Goal: Task Accomplishment & Management: Use online tool/utility

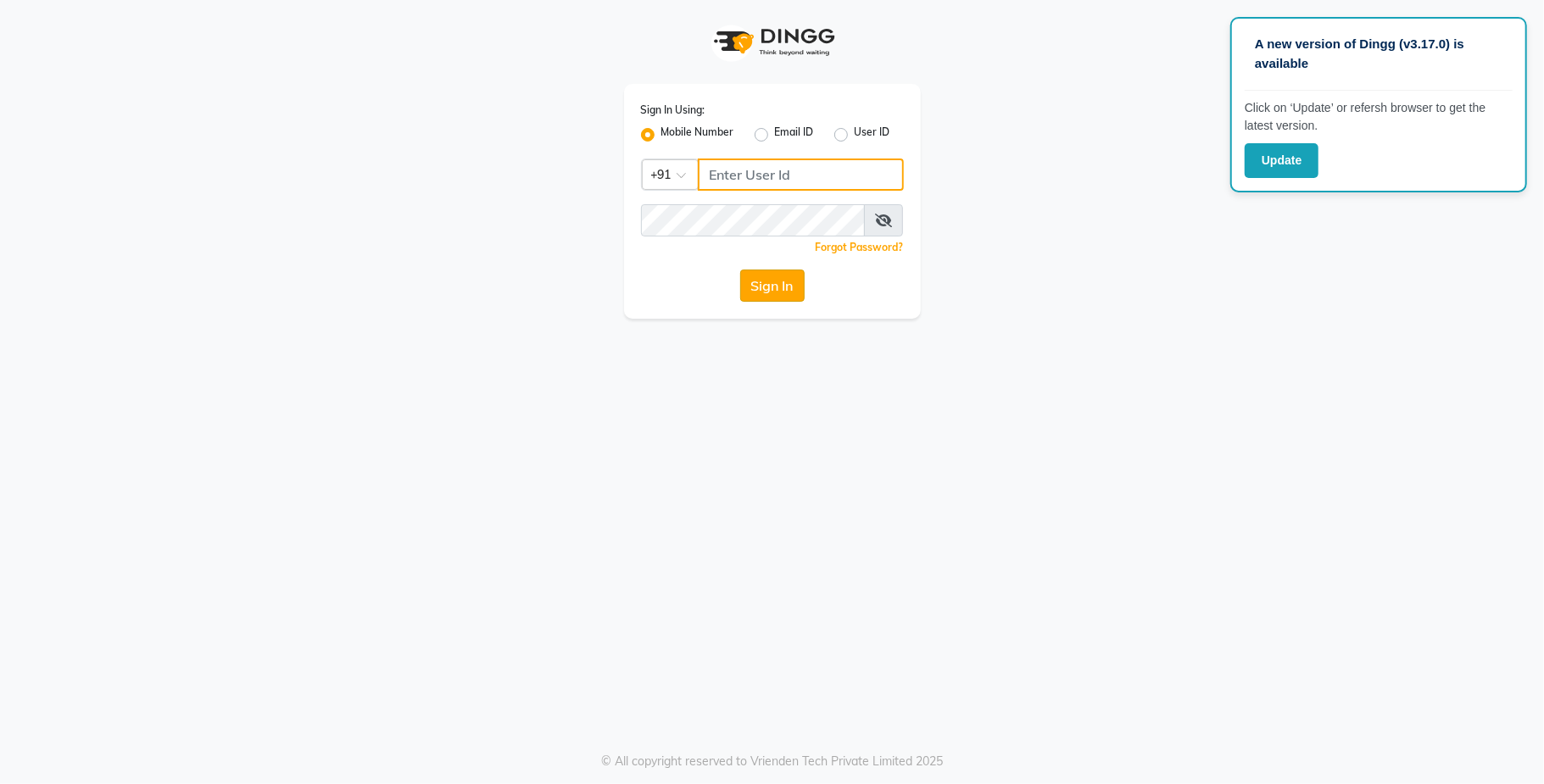
type input "9731937254"
click at [775, 287] on button "Sign In" at bounding box center [772, 285] width 65 height 32
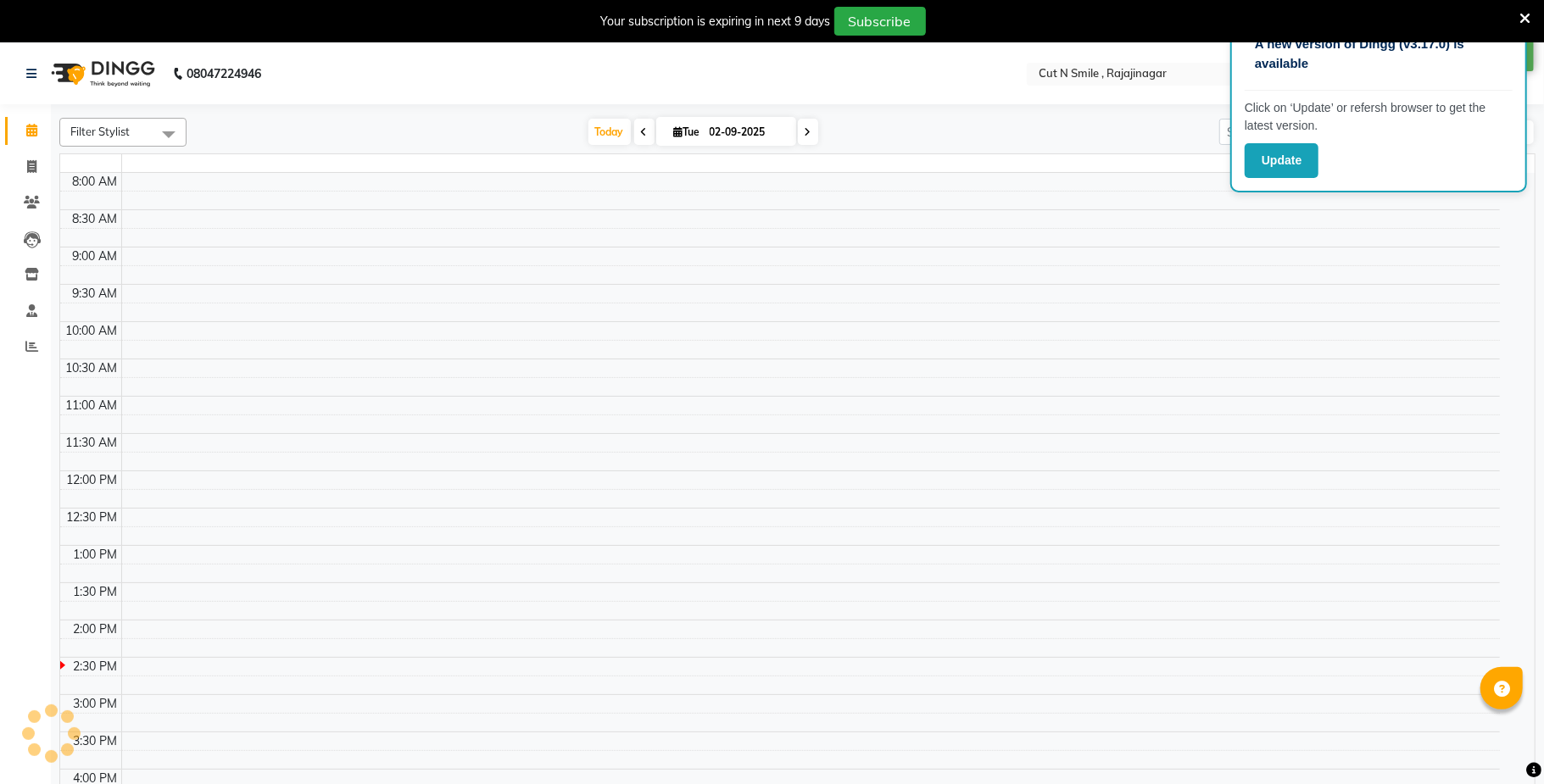
select select "en"
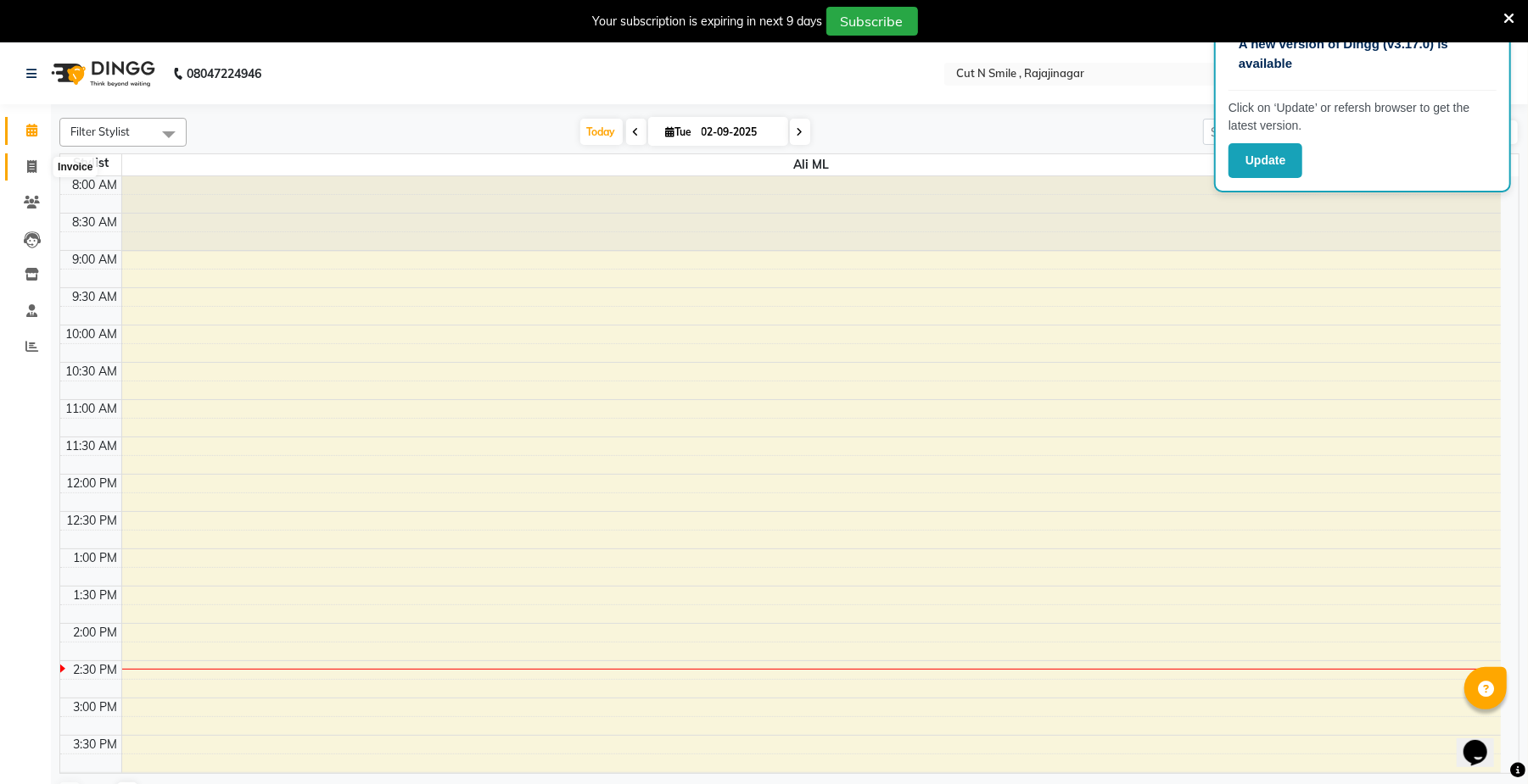
click at [34, 164] on icon at bounding box center [32, 166] width 9 height 13
select select "service"
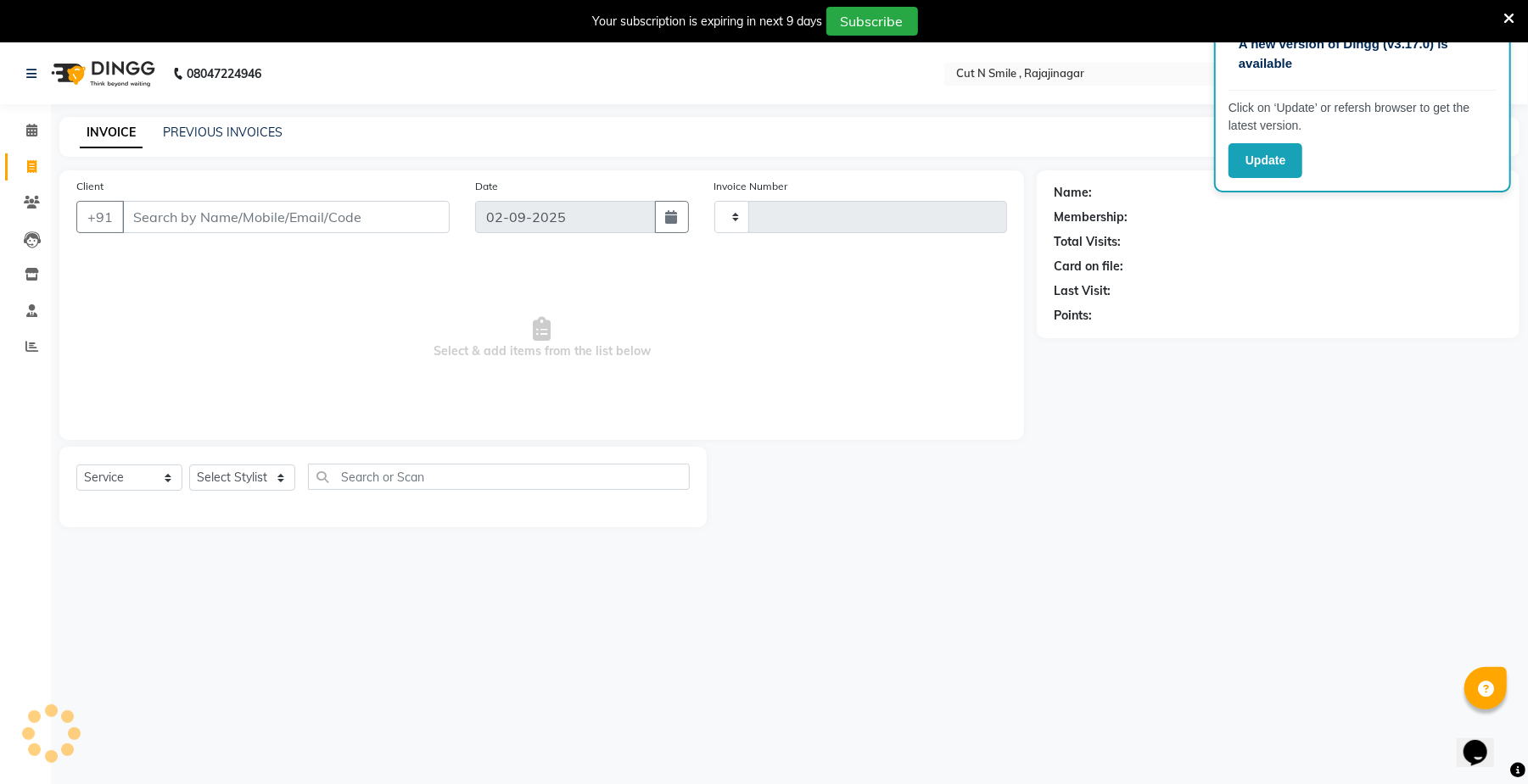
type input "124"
select select "7187"
click at [218, 220] on input "Client" at bounding box center [286, 217] width 327 height 32
type input "98455969955"
click at [415, 214] on span "Add Client" at bounding box center [406, 217] width 67 height 17
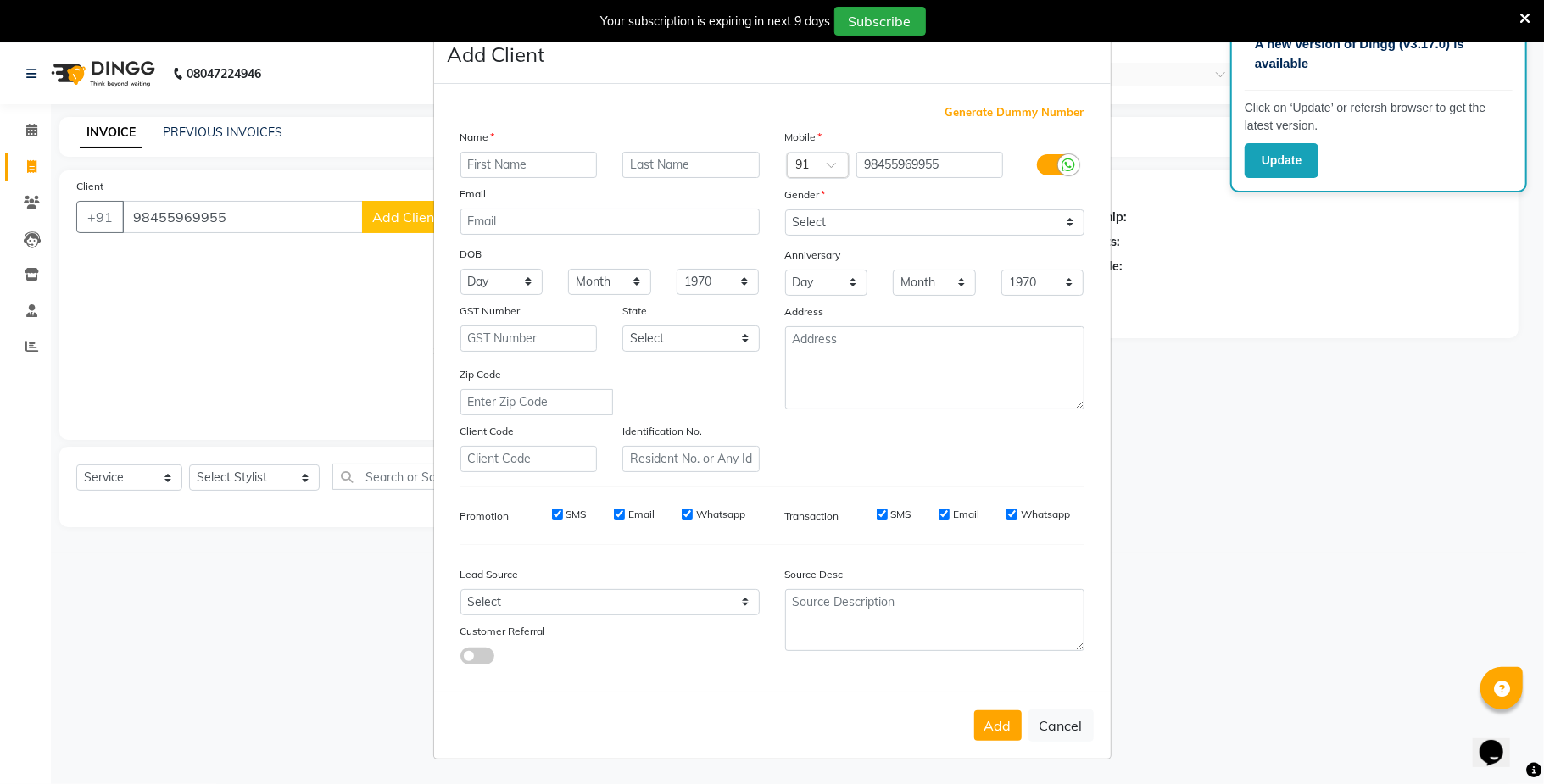
click at [544, 166] on input "text" at bounding box center [529, 164] width 138 height 27
click at [402, 228] on ngb-modal-window "Add Client Generate Dummy Number Name CLAIND Email DOB Day 01 02 03 04 05 06 07…" at bounding box center [772, 392] width 1544 height 784
click at [551, 167] on input "CLAIND" at bounding box center [529, 164] width 138 height 27
type input "C"
type input "R"
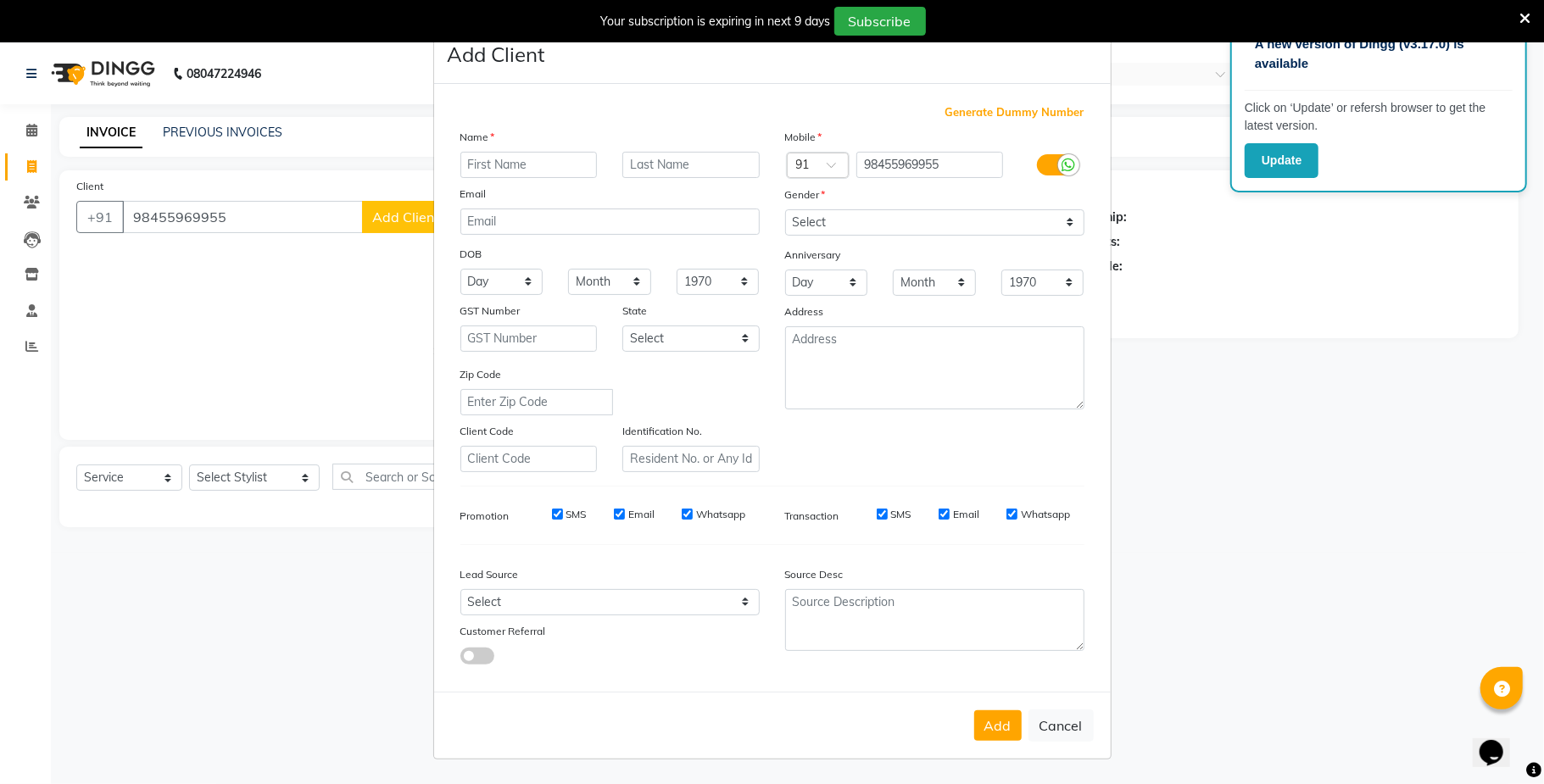
click at [164, 213] on ngb-modal-window "Add Client Generate Dummy Number Name Email DOB Day 01 02 03 04 05 06 07 08 09 …" at bounding box center [772, 392] width 1544 height 784
click at [287, 204] on ngb-modal-window "Add Client Generate Dummy Number Name Email DOB Day 01 02 03 04 05 06 07 08 09 …" at bounding box center [772, 392] width 1544 height 784
click at [1053, 724] on button "Cancel" at bounding box center [1061, 725] width 65 height 32
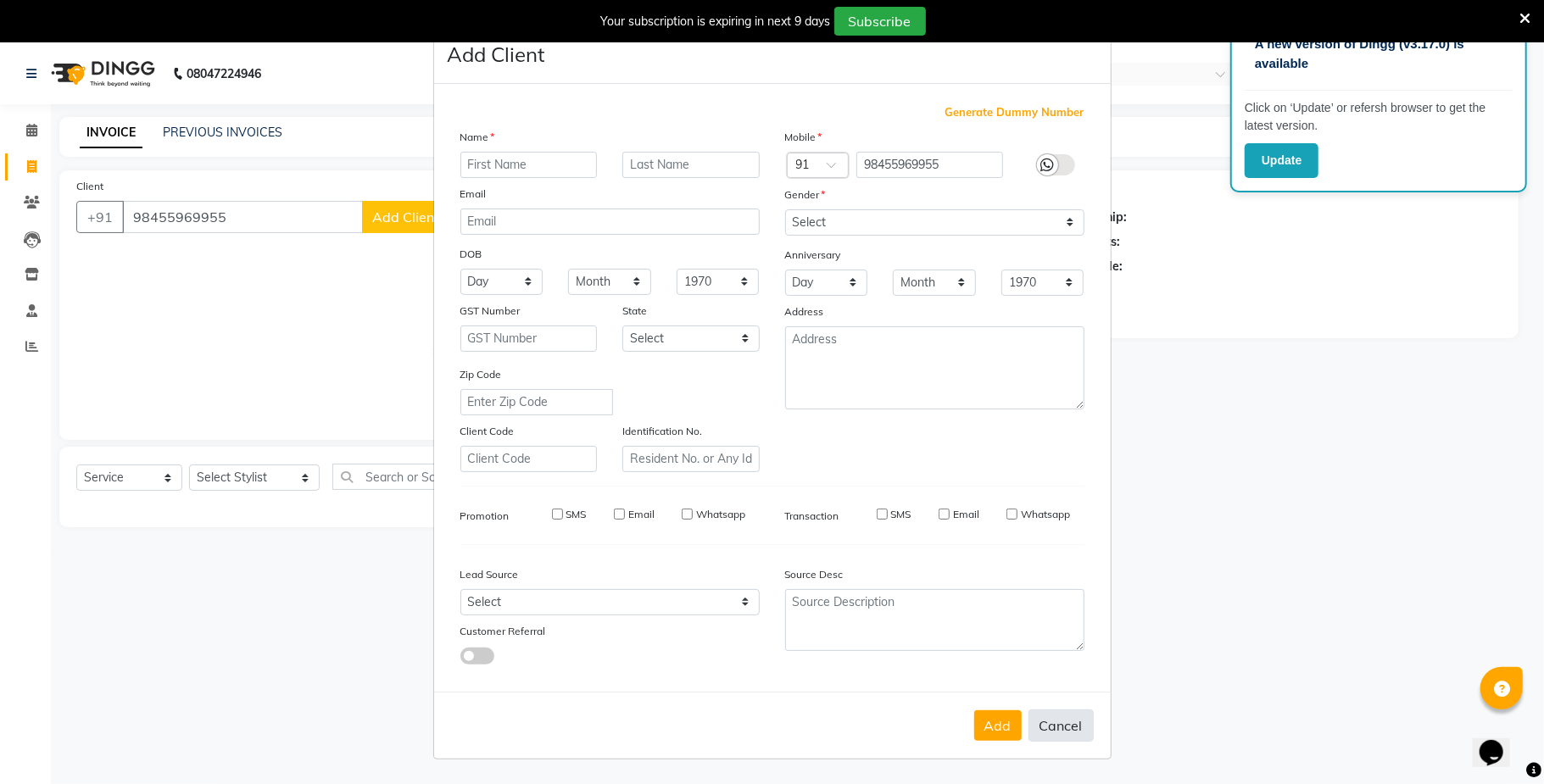
select select
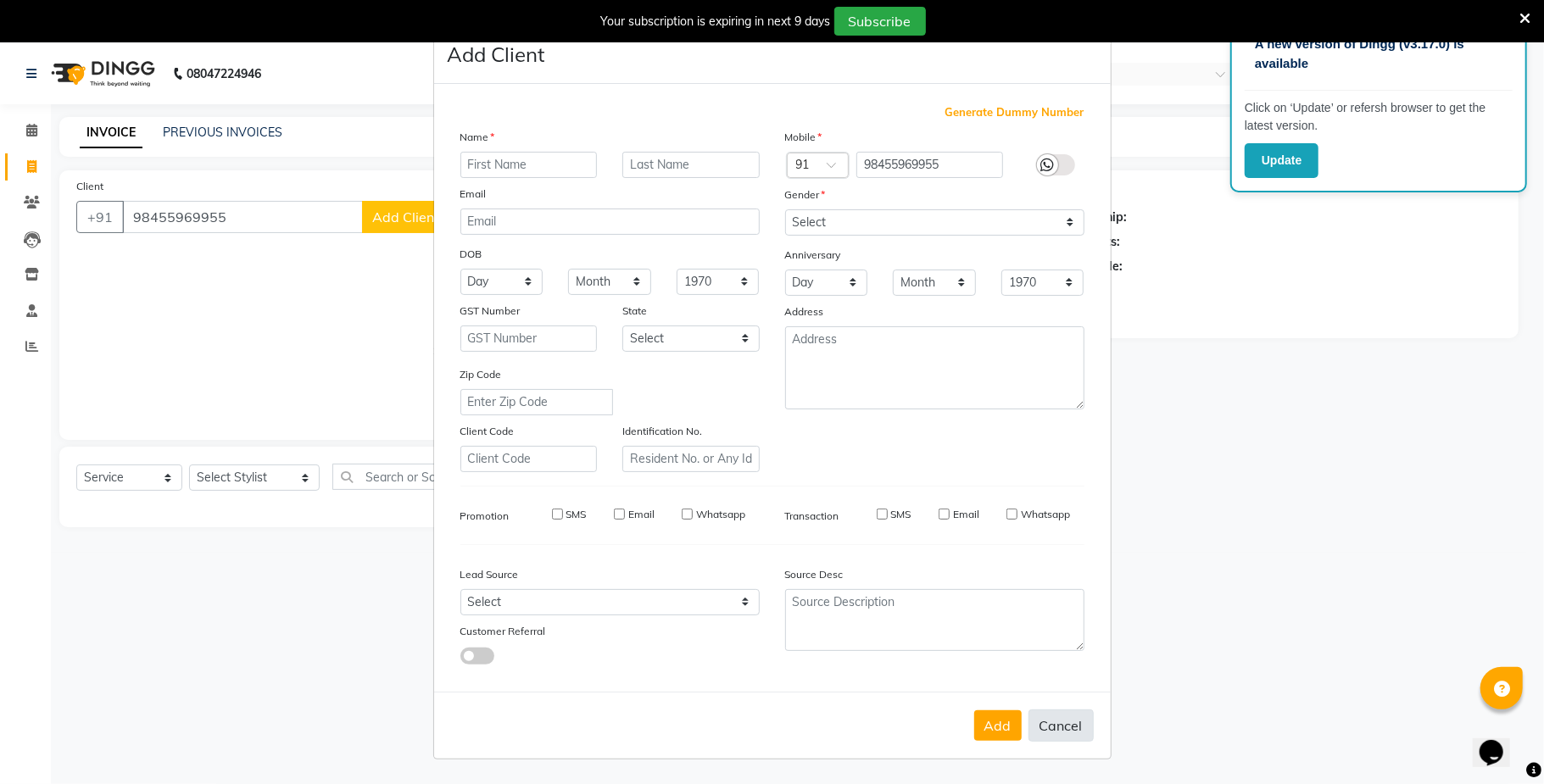
select select
checkbox input "false"
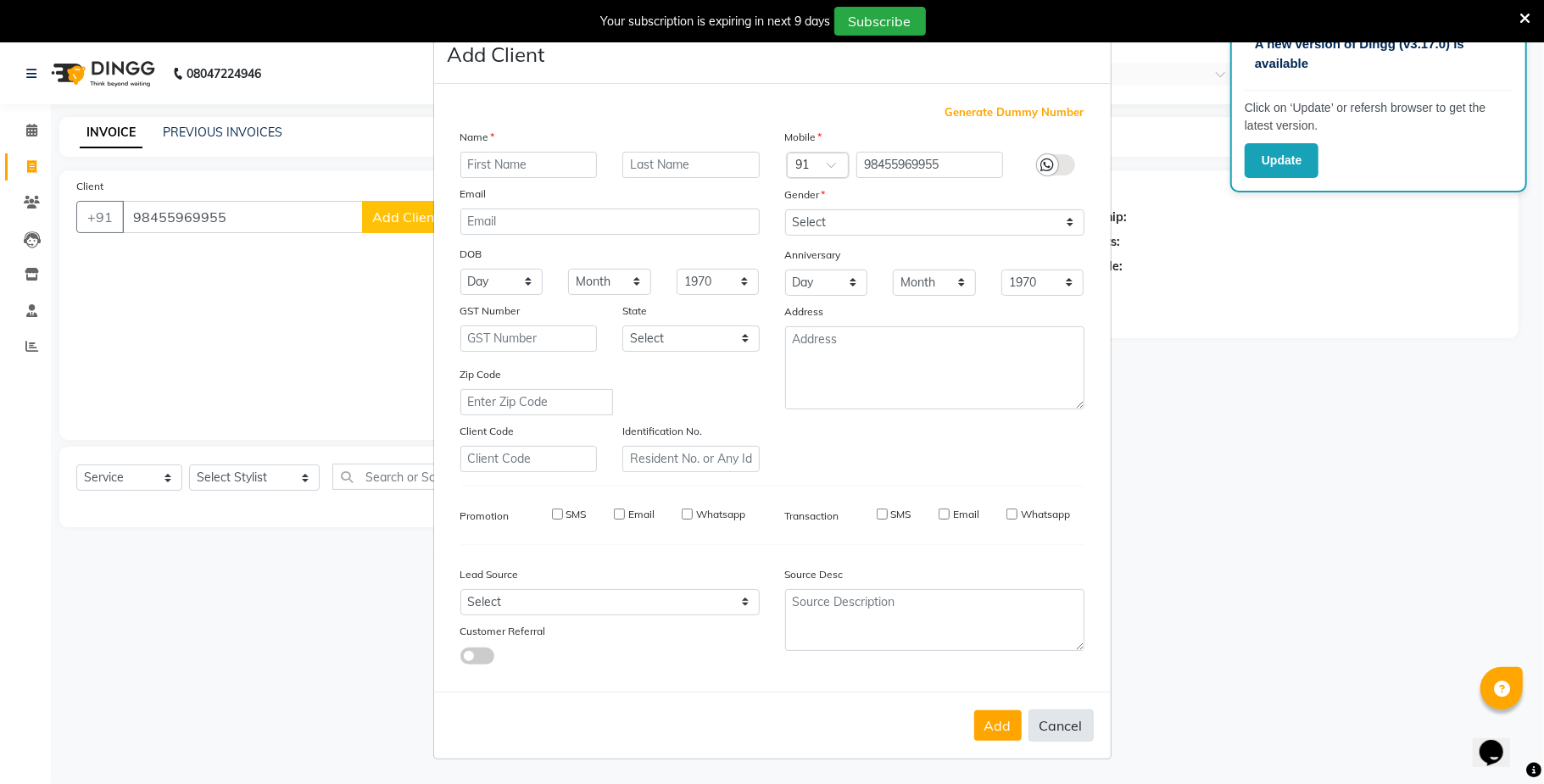
checkbox input "false"
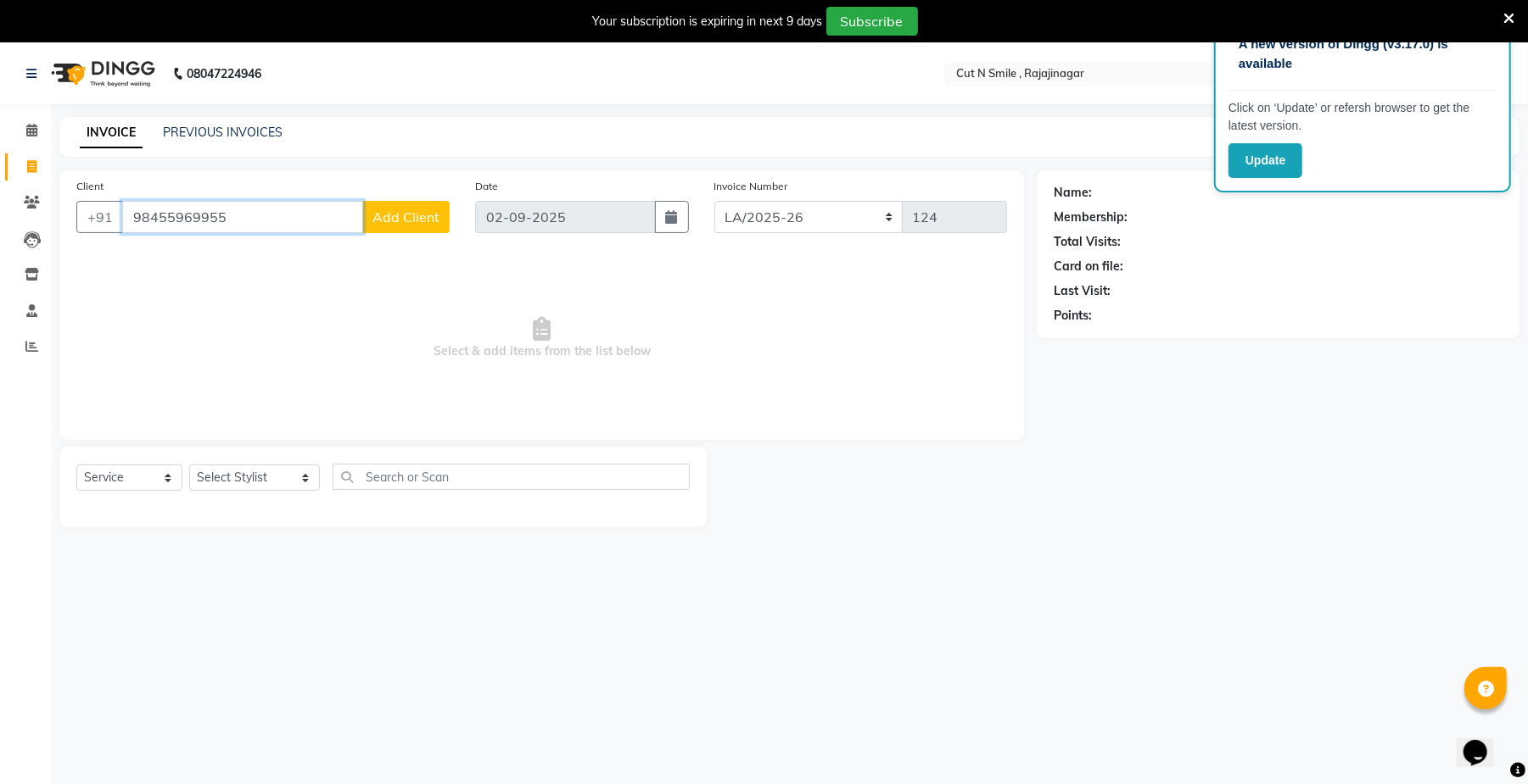
click at [175, 215] on input "98455969955" at bounding box center [243, 217] width 241 height 32
type input "9845969955"
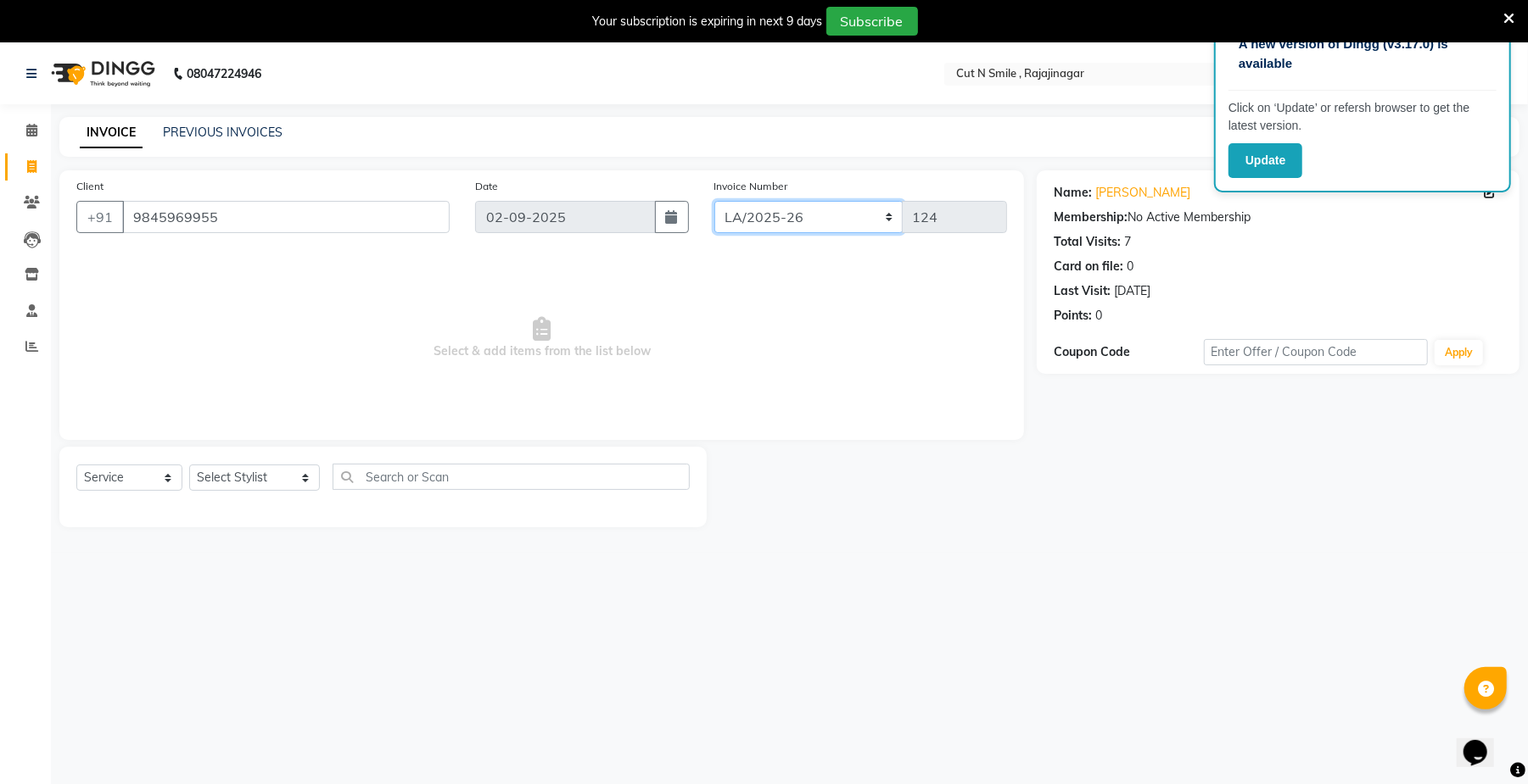
click at [812, 211] on select "[PERSON_NAME]/25-26 LA/2025-26 SH/25 CH/25 SA/25" at bounding box center [809, 217] width 189 height 32
select select "7185"
click at [715, 201] on select "[PERSON_NAME]/25-26 LA/2025-26 SH/25 CH/25 SA/25" at bounding box center [809, 217] width 189 height 32
type input "776"
click at [707, 333] on span "Select & add items from the list below" at bounding box center [541, 338] width 931 height 170
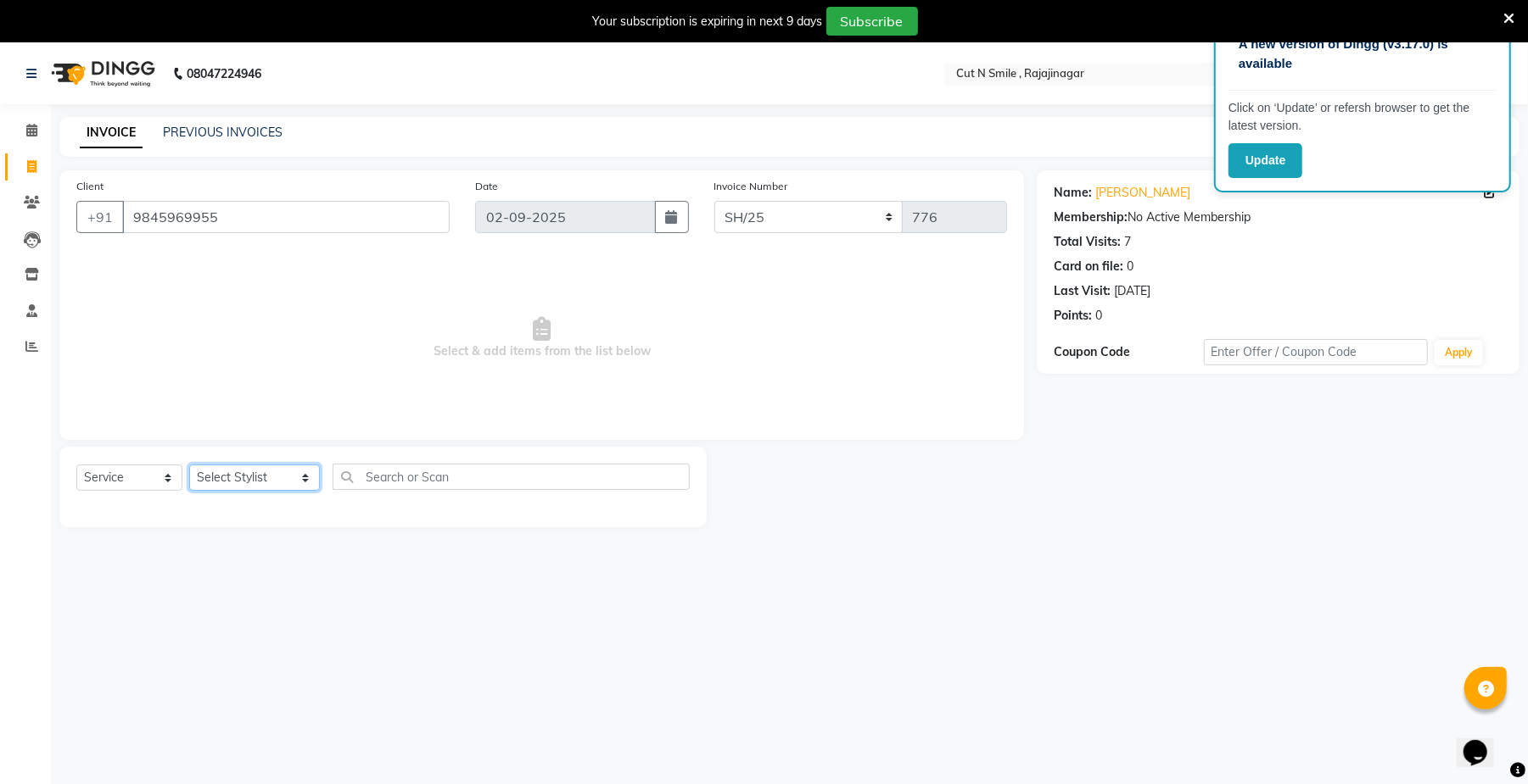
click at [214, 486] on select "Select Stylist [PERSON_NAME] Ammu 3R [PERSON_NAME] VN [PERSON_NAME] 3R [PERSON_…" at bounding box center [255, 478] width 131 height 27
select select "57485"
click at [189, 465] on select "Select Stylist [PERSON_NAME] Ammu 3R [PERSON_NAME] VN [PERSON_NAME] 3R [PERSON_…" at bounding box center [255, 478] width 131 height 27
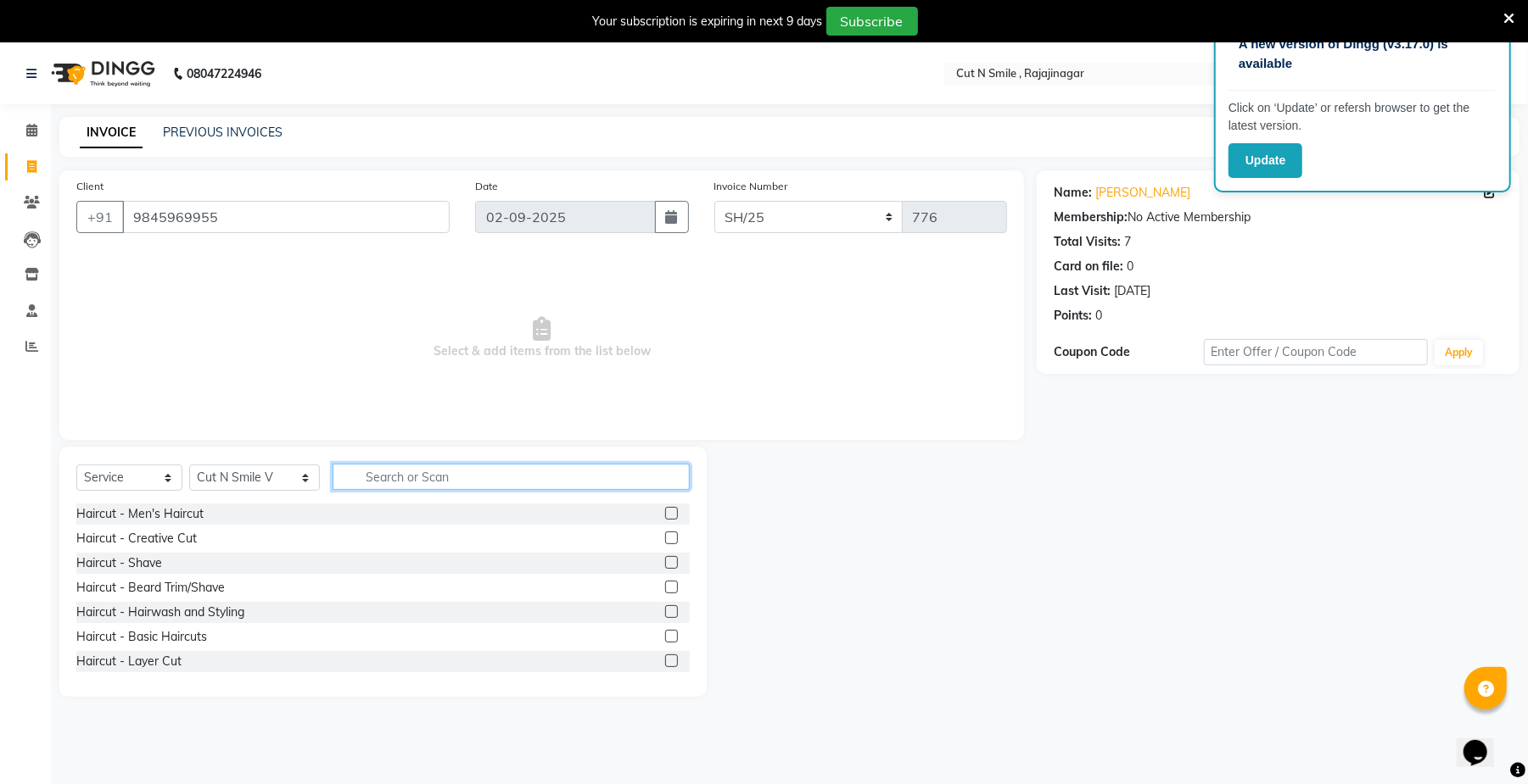
click at [411, 476] on input "text" at bounding box center [510, 477] width 357 height 27
type input "WAX"
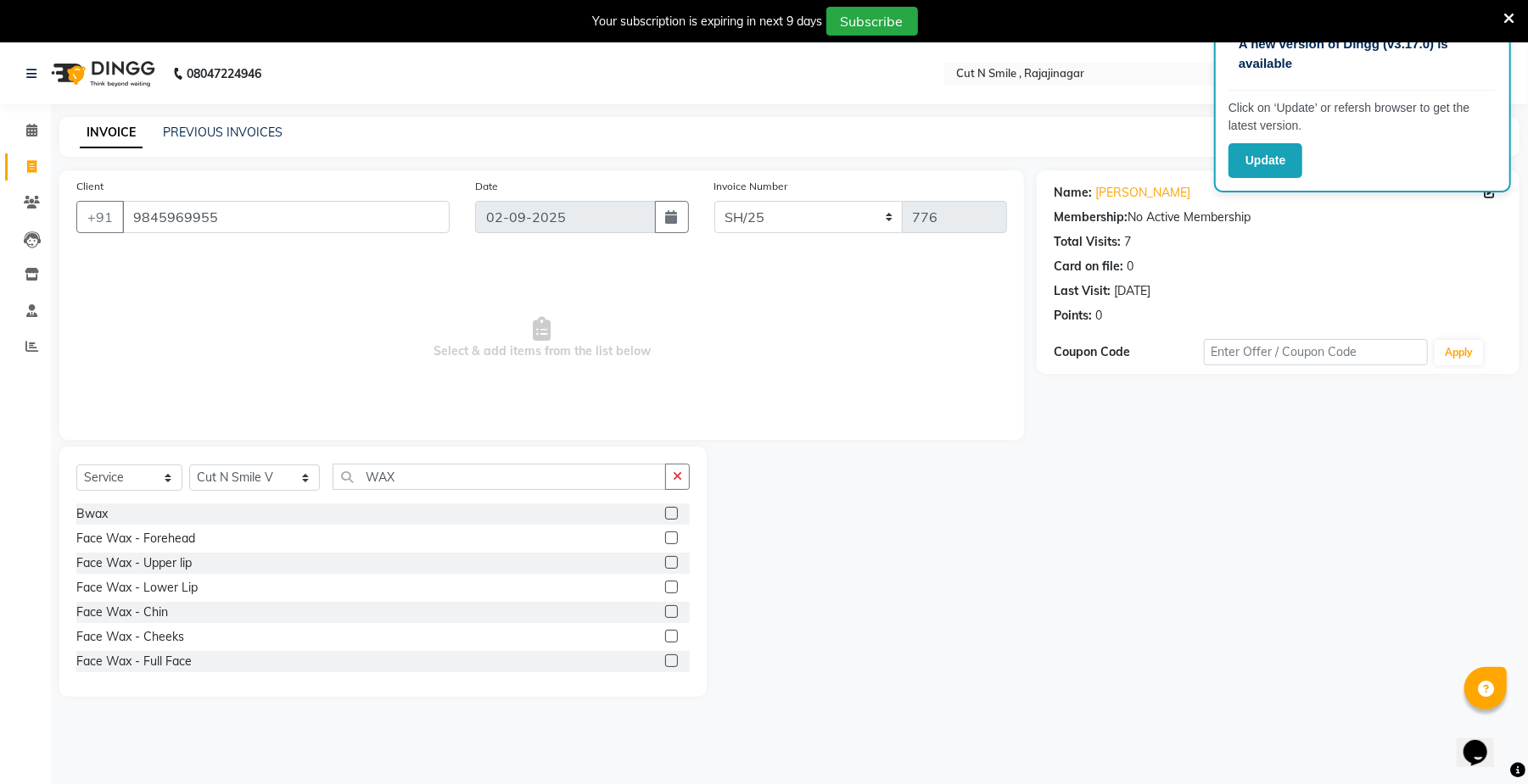
click at [665, 517] on label at bounding box center [671, 513] width 13 height 13
click at [665, 517] on input "checkbox" at bounding box center [671, 514] width 11 height 11
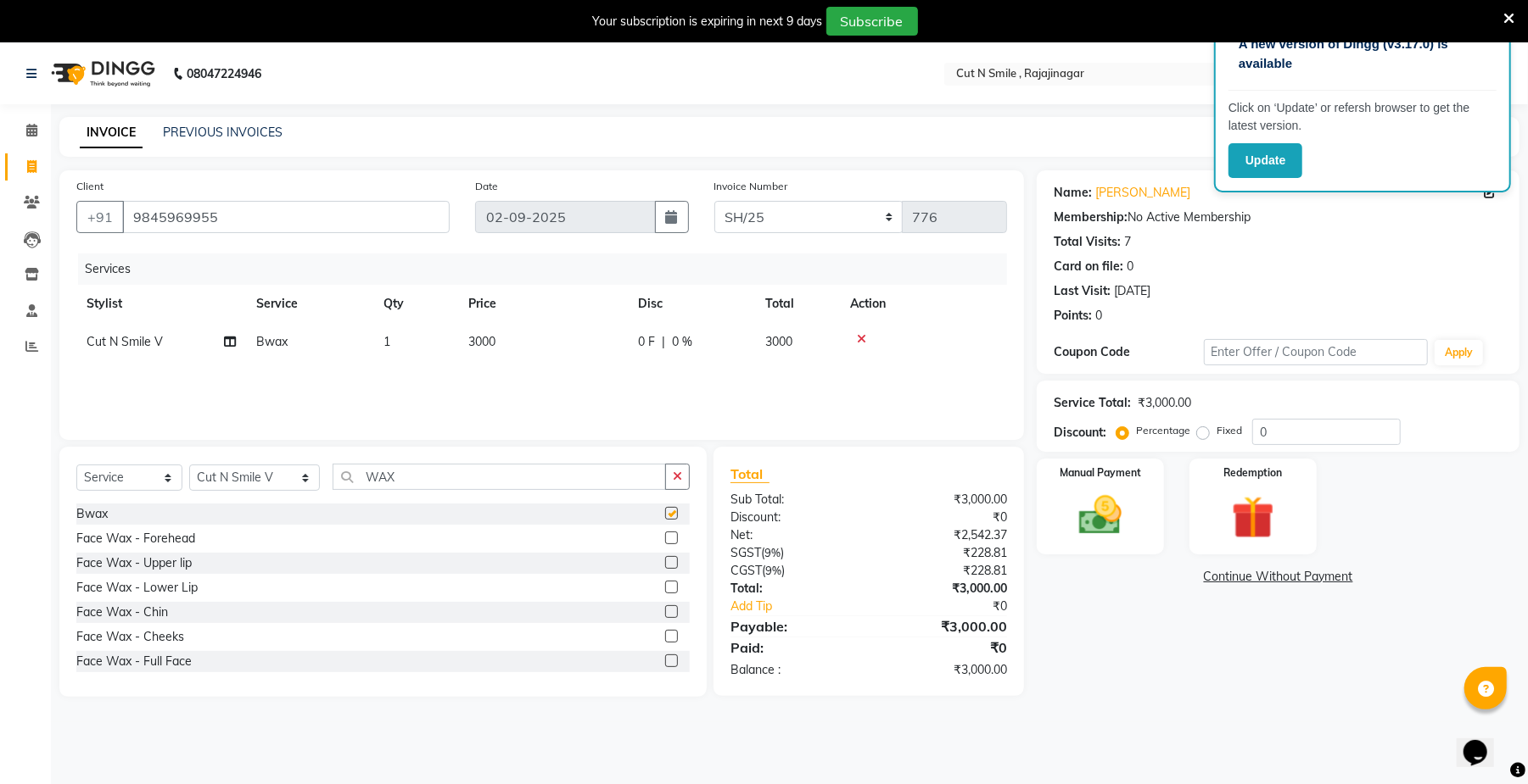
checkbox input "false"
click at [520, 336] on td "3000" at bounding box center [542, 342] width 170 height 38
select select "57485"
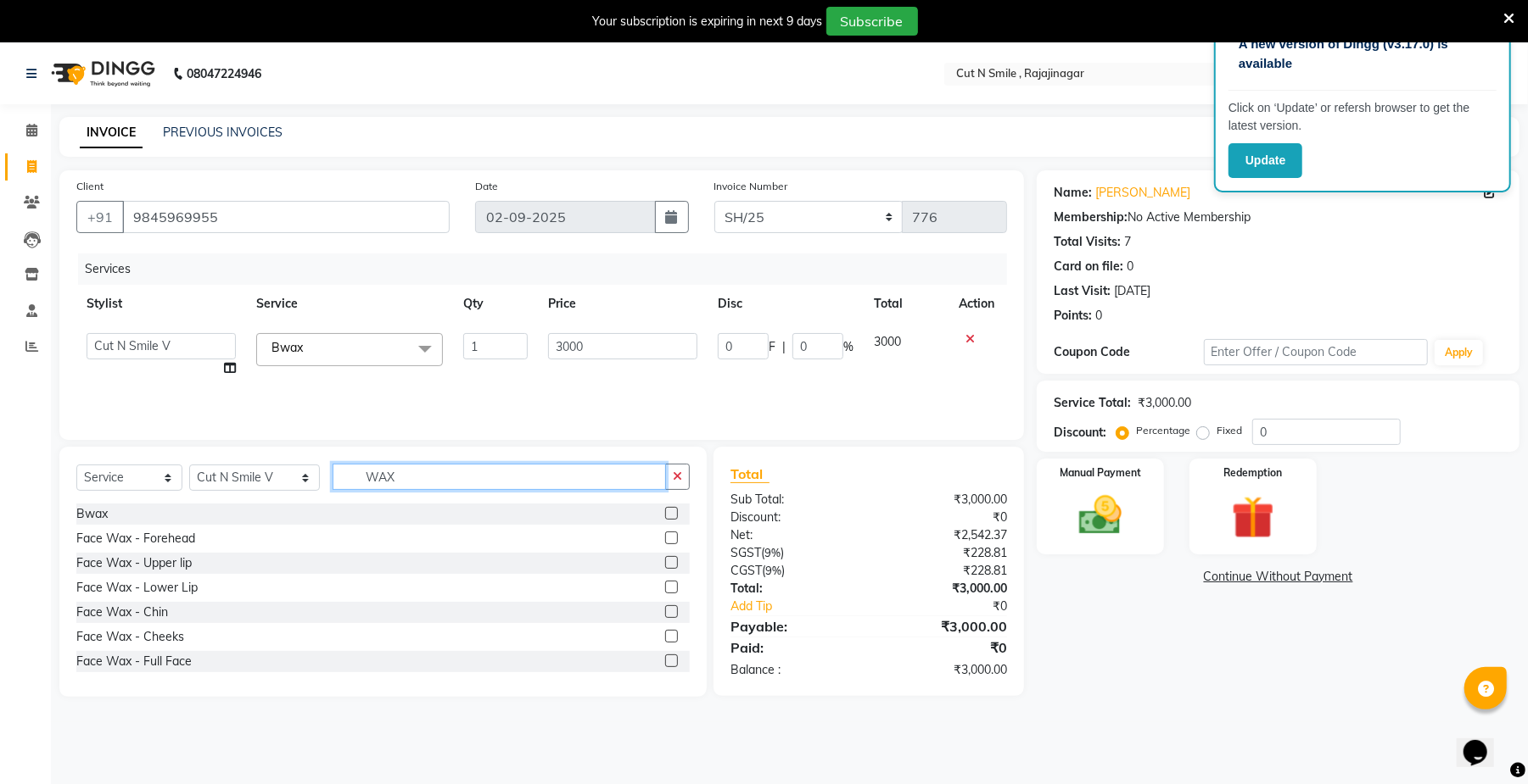
click at [398, 472] on input "WAX" at bounding box center [498, 477] width 333 height 27
type input "W"
click at [398, 472] on input "FULL" at bounding box center [498, 477] width 333 height 27
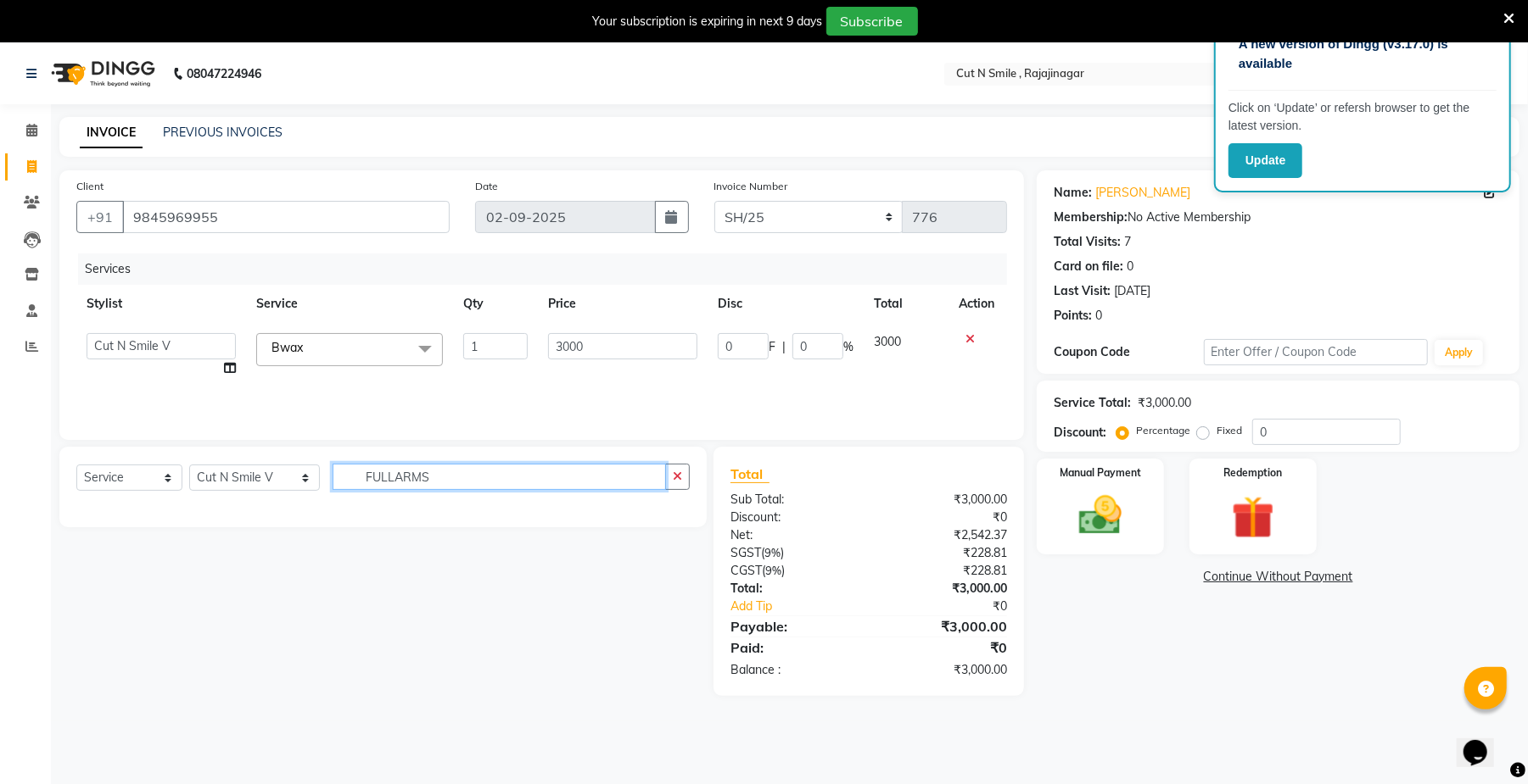
click at [439, 484] on input "FULLARMS" at bounding box center [498, 477] width 333 height 27
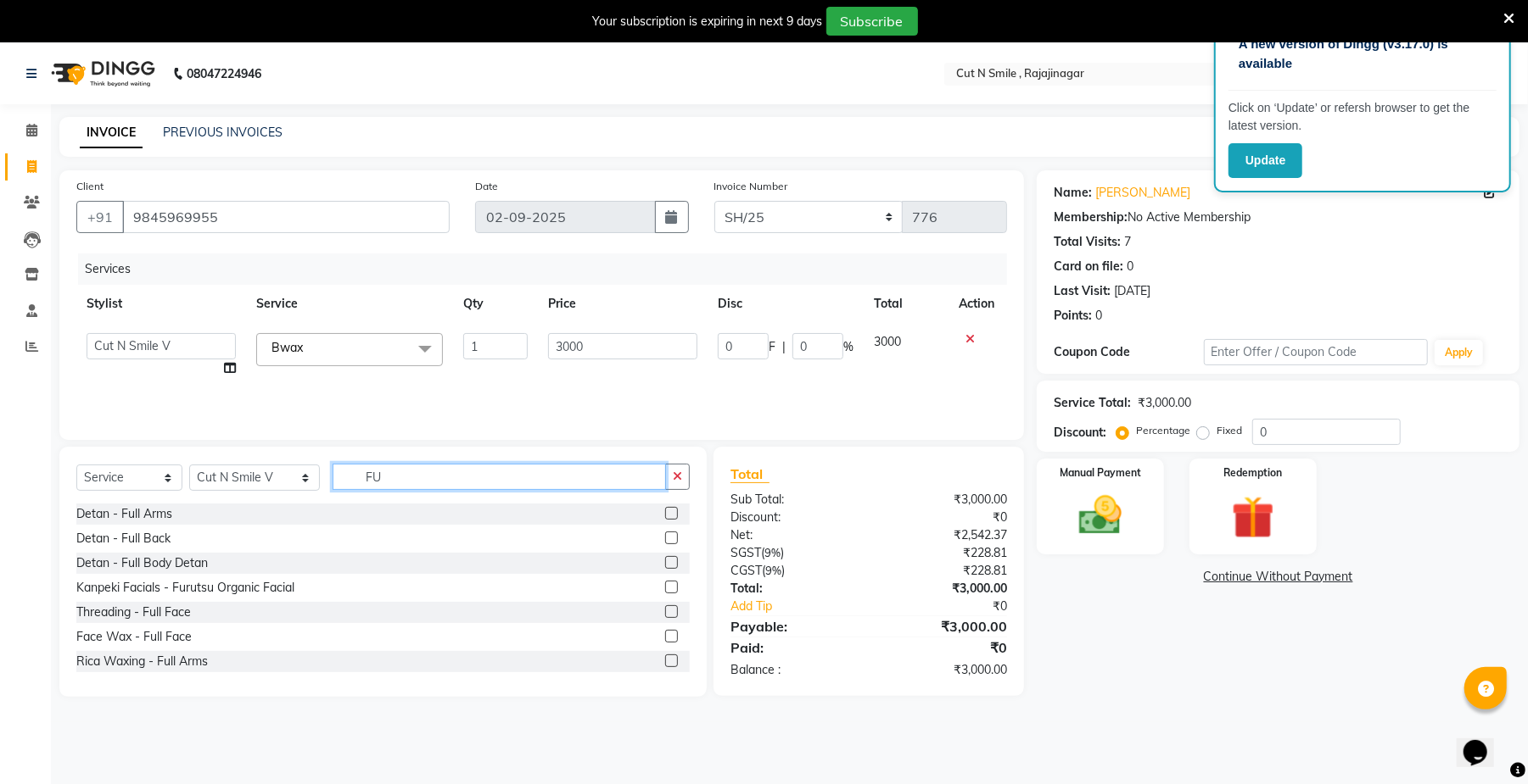
type input "F"
click at [465, 473] on input "WAXING" at bounding box center [498, 477] width 333 height 27
type input "WAXING"
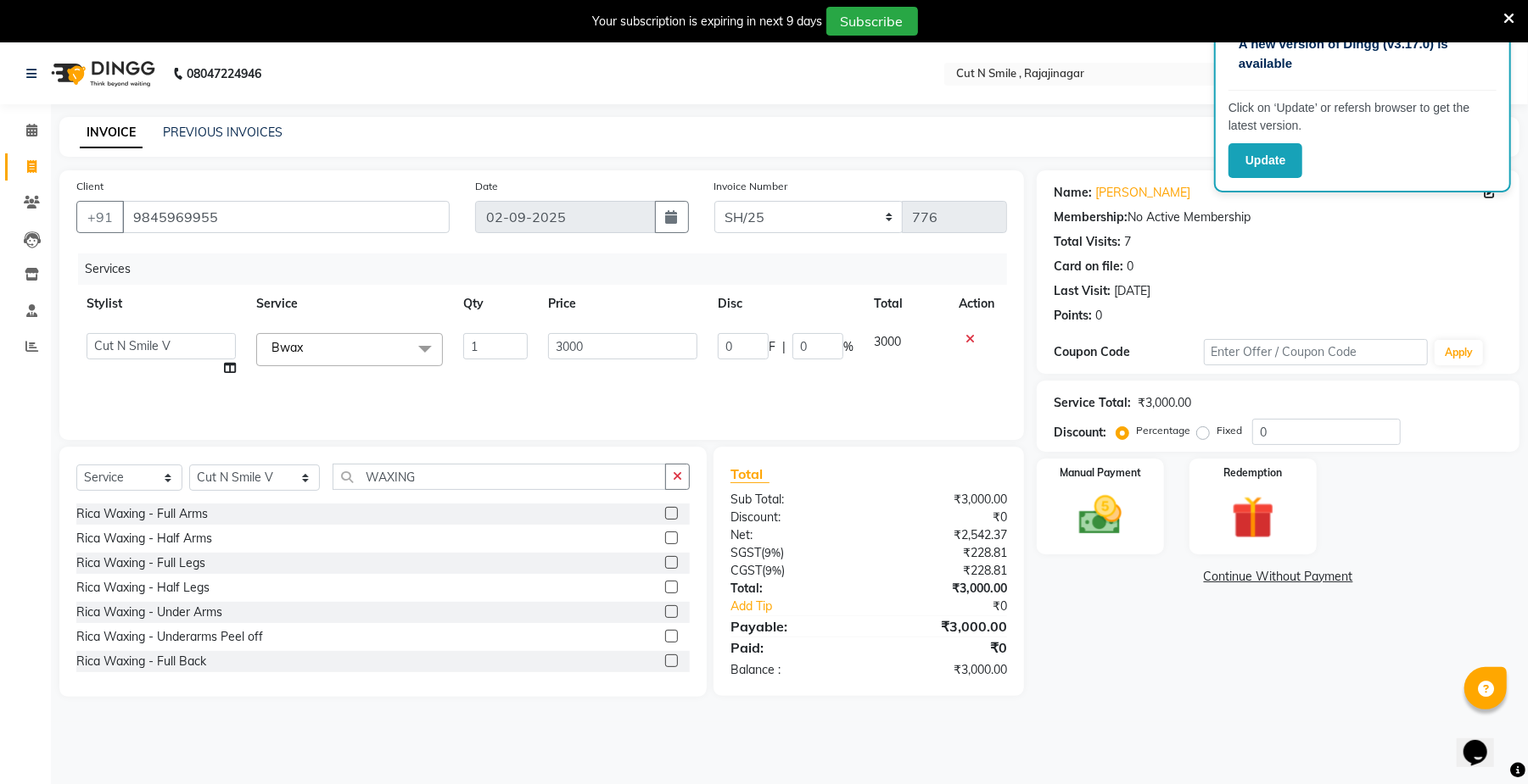
click at [665, 537] on label at bounding box center [671, 538] width 13 height 13
click at [665, 537] on input "checkbox" at bounding box center [671, 539] width 11 height 11
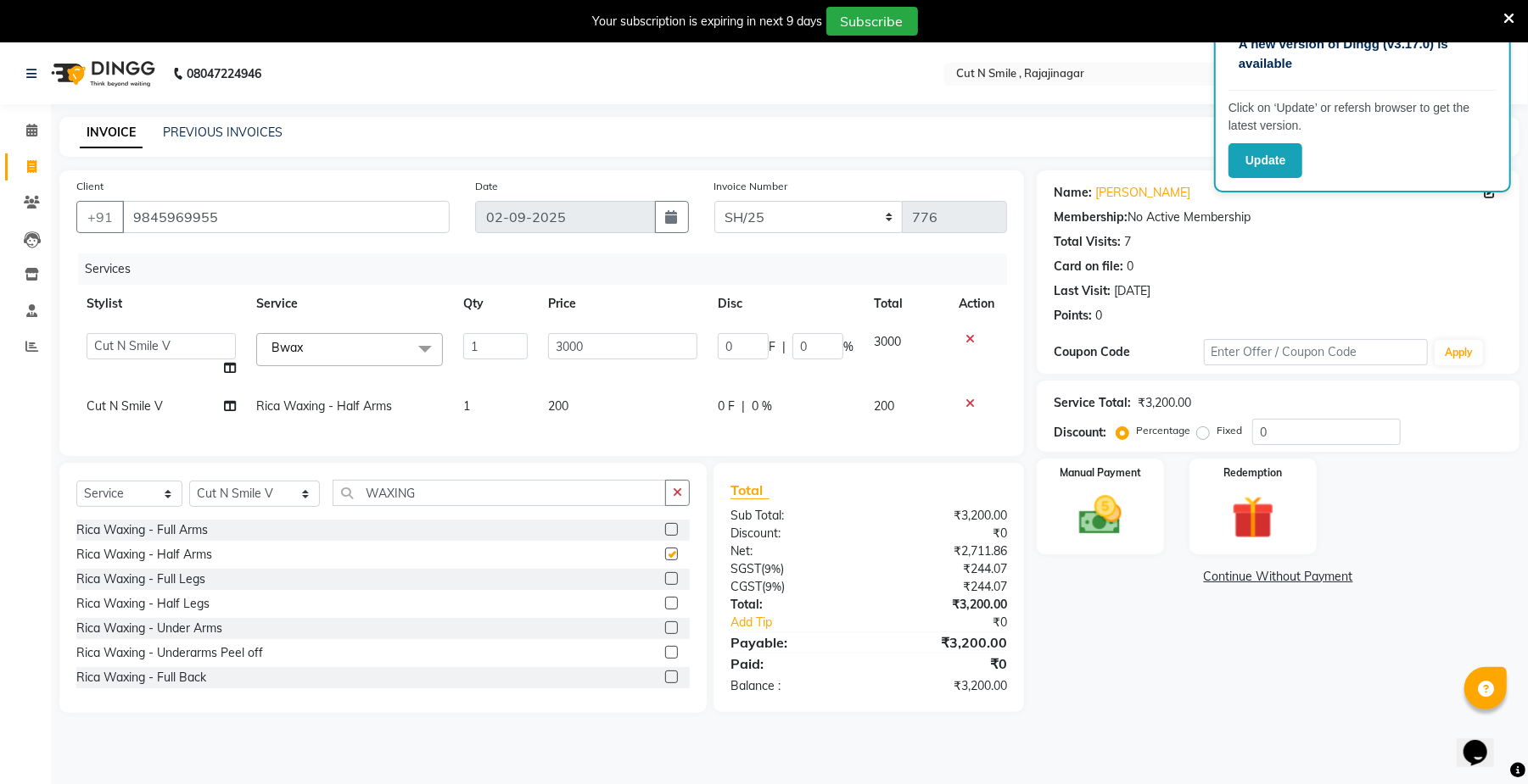
checkbox input "false"
click at [639, 356] on input "3000" at bounding box center [622, 346] width 149 height 27
type input "3"
type input "400"
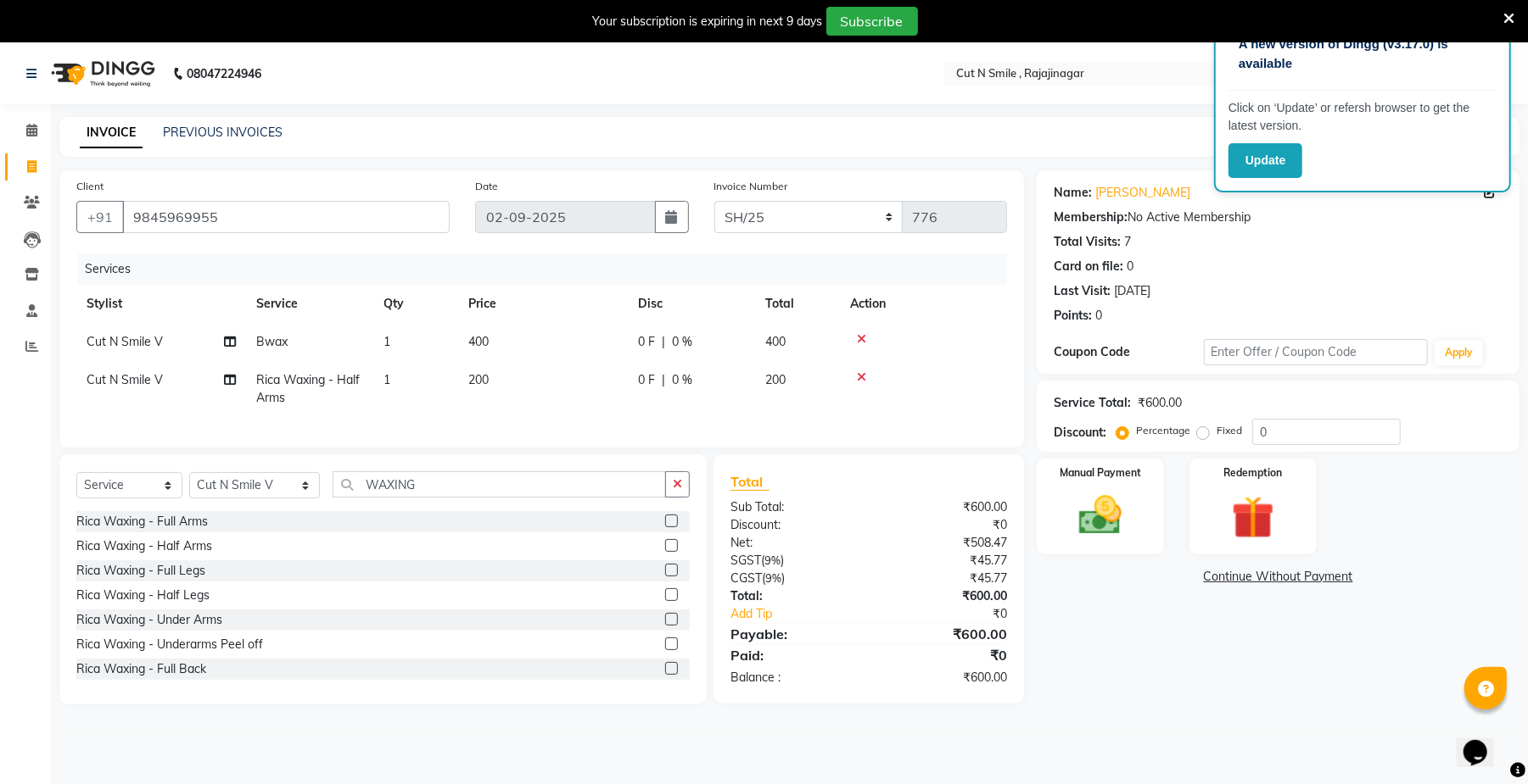
click at [961, 401] on td at bounding box center [923, 389] width 167 height 56
click at [665, 552] on label at bounding box center [671, 546] width 13 height 13
click at [665, 552] on input "checkbox" at bounding box center [671, 546] width 11 height 11
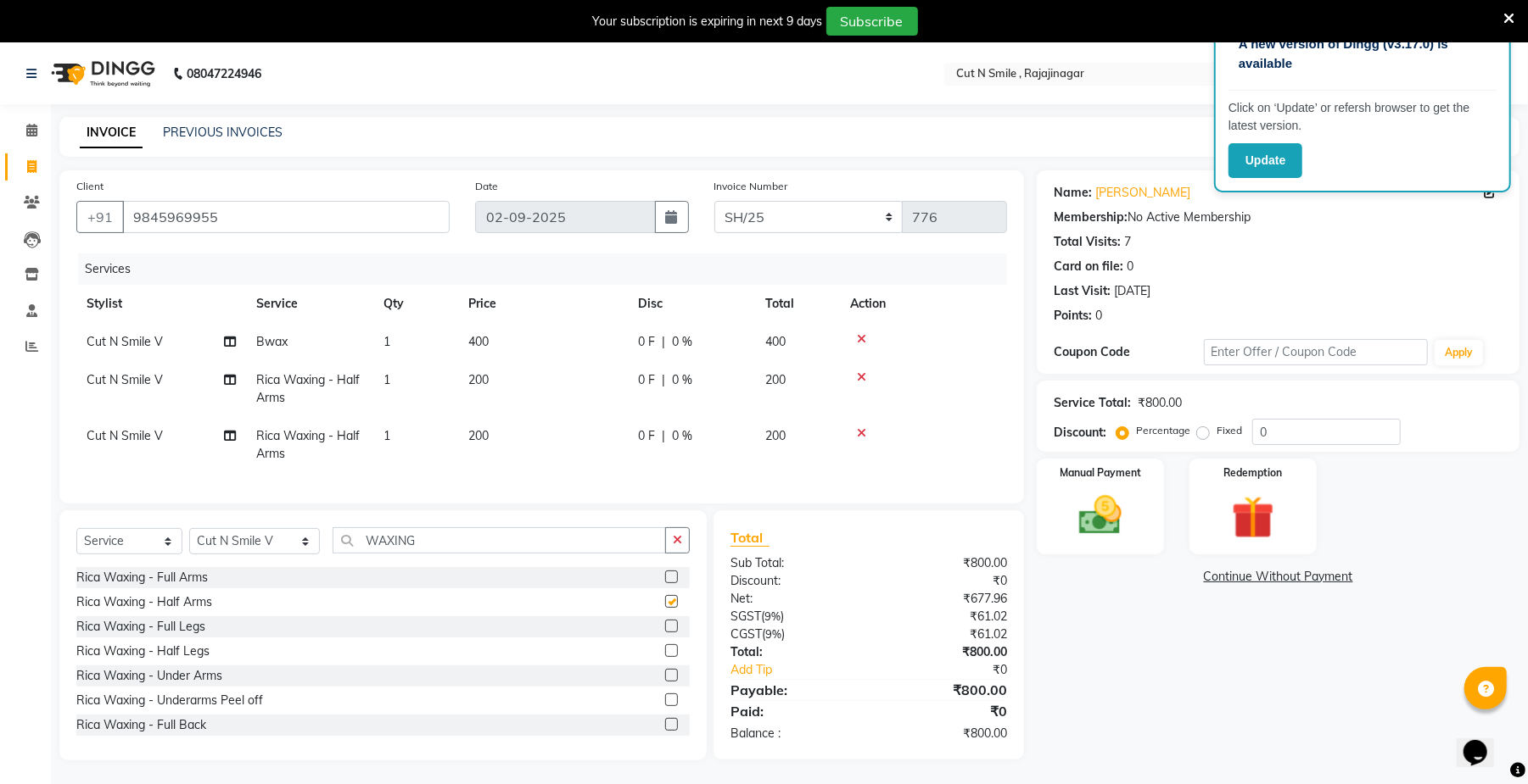
checkbox input "false"
click at [855, 333] on div at bounding box center [923, 339] width 146 height 12
click at [860, 336] on icon at bounding box center [861, 339] width 9 height 12
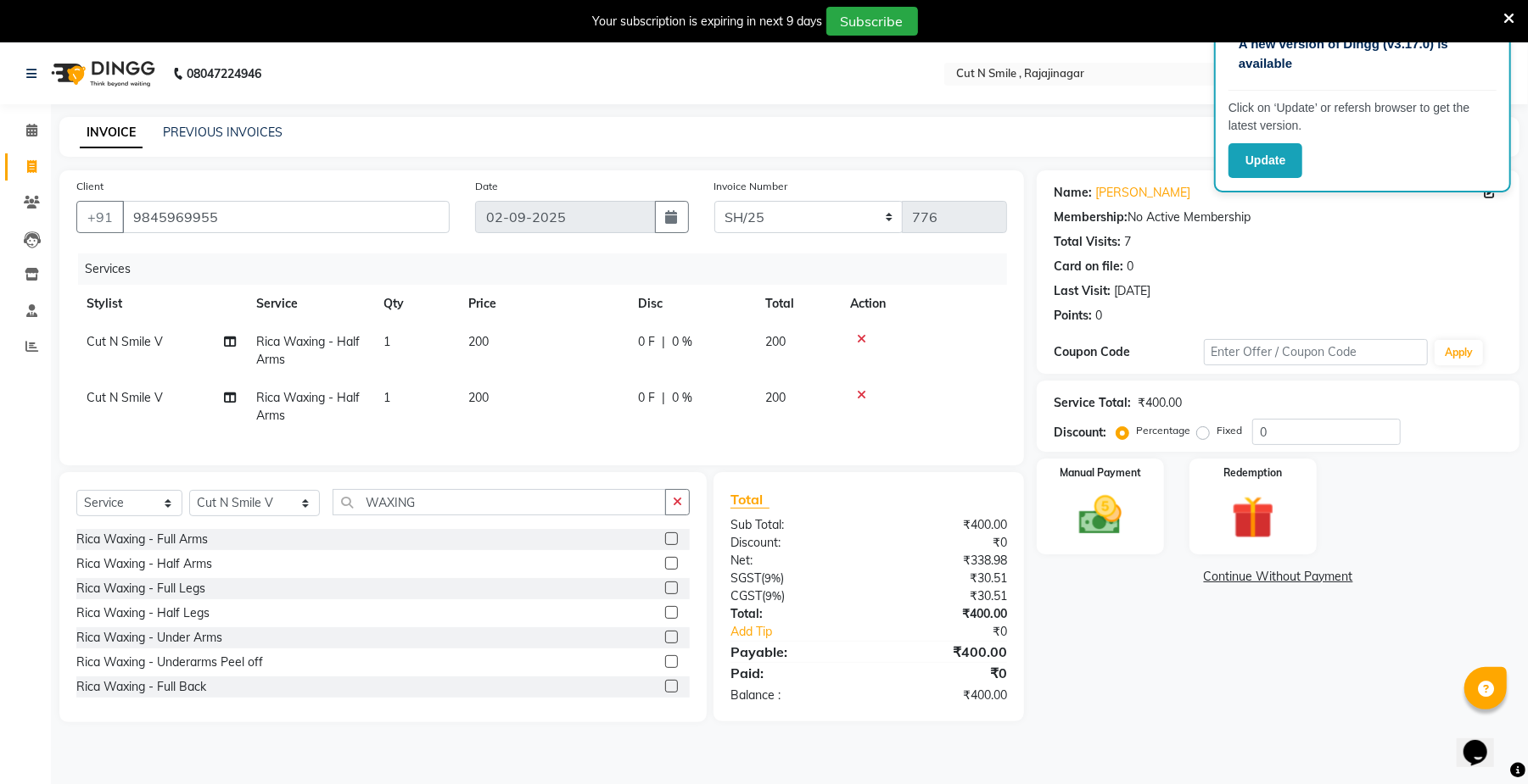
click at [502, 393] on td "200" at bounding box center [542, 406] width 170 height 56
select select "57485"
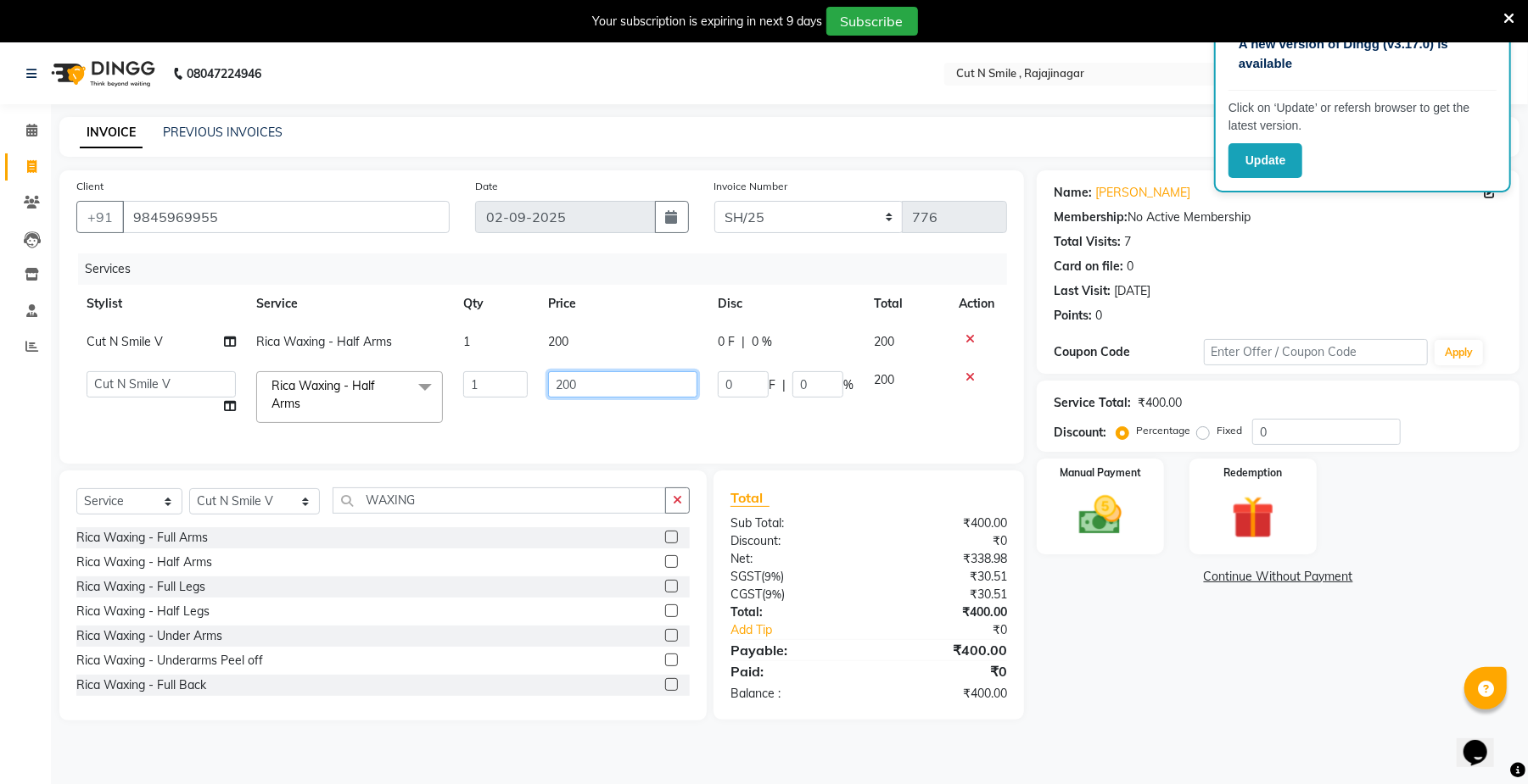
click at [591, 384] on input "200" at bounding box center [622, 385] width 149 height 27
type input "2"
type input "400"
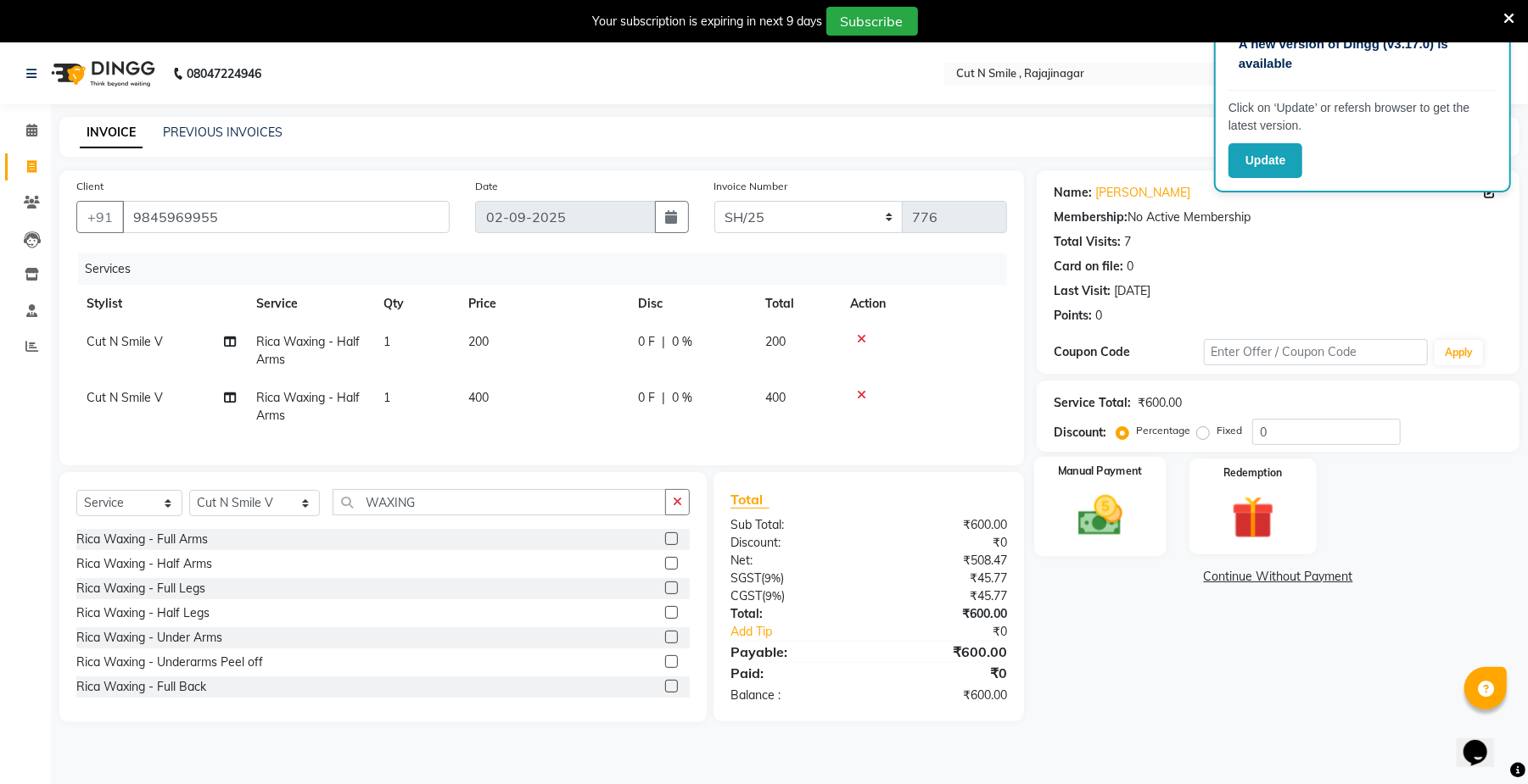
click at [1113, 528] on img at bounding box center [1100, 516] width 73 height 52
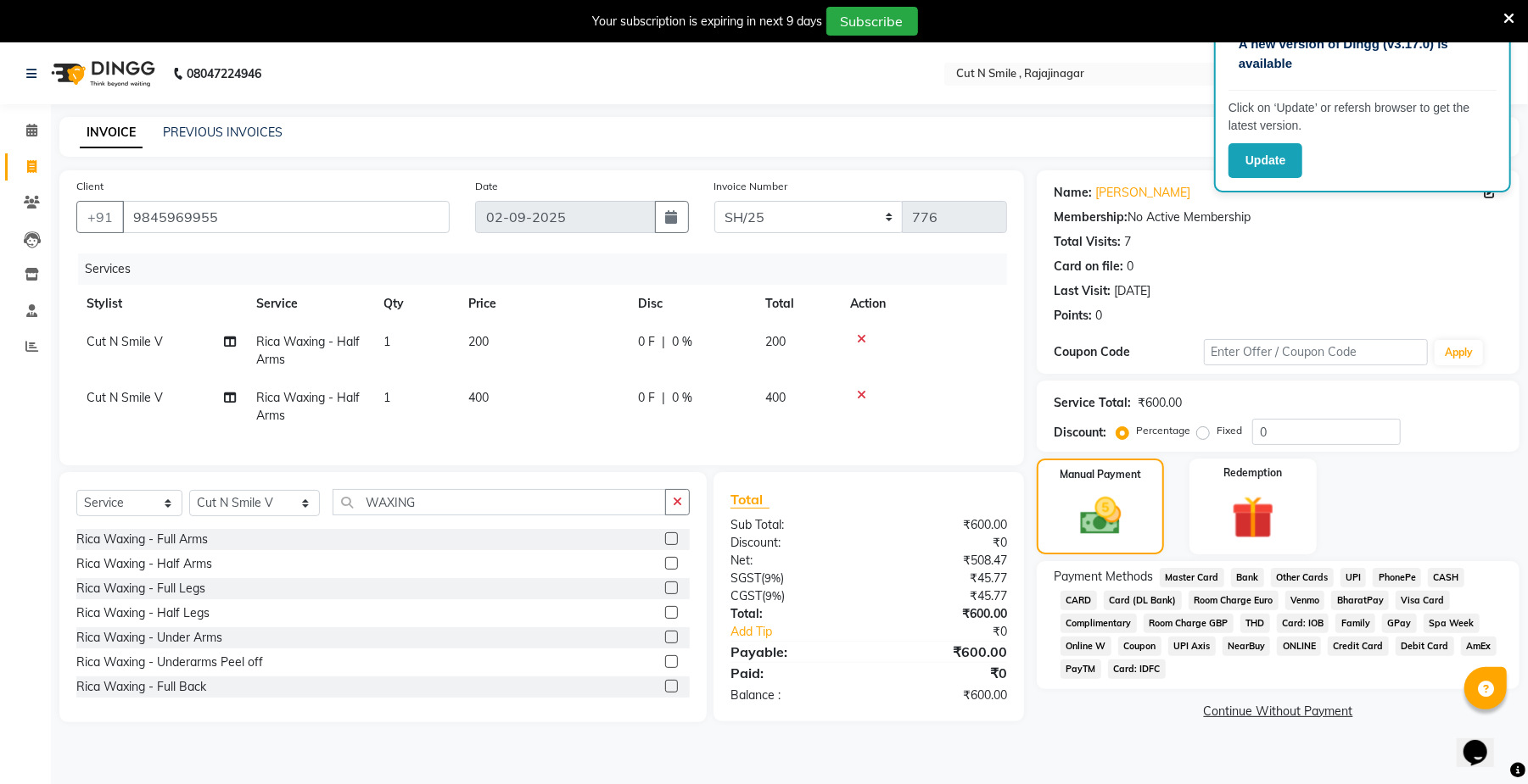
click at [1122, 608] on span "Card (DL Bank)" at bounding box center [1142, 601] width 78 height 20
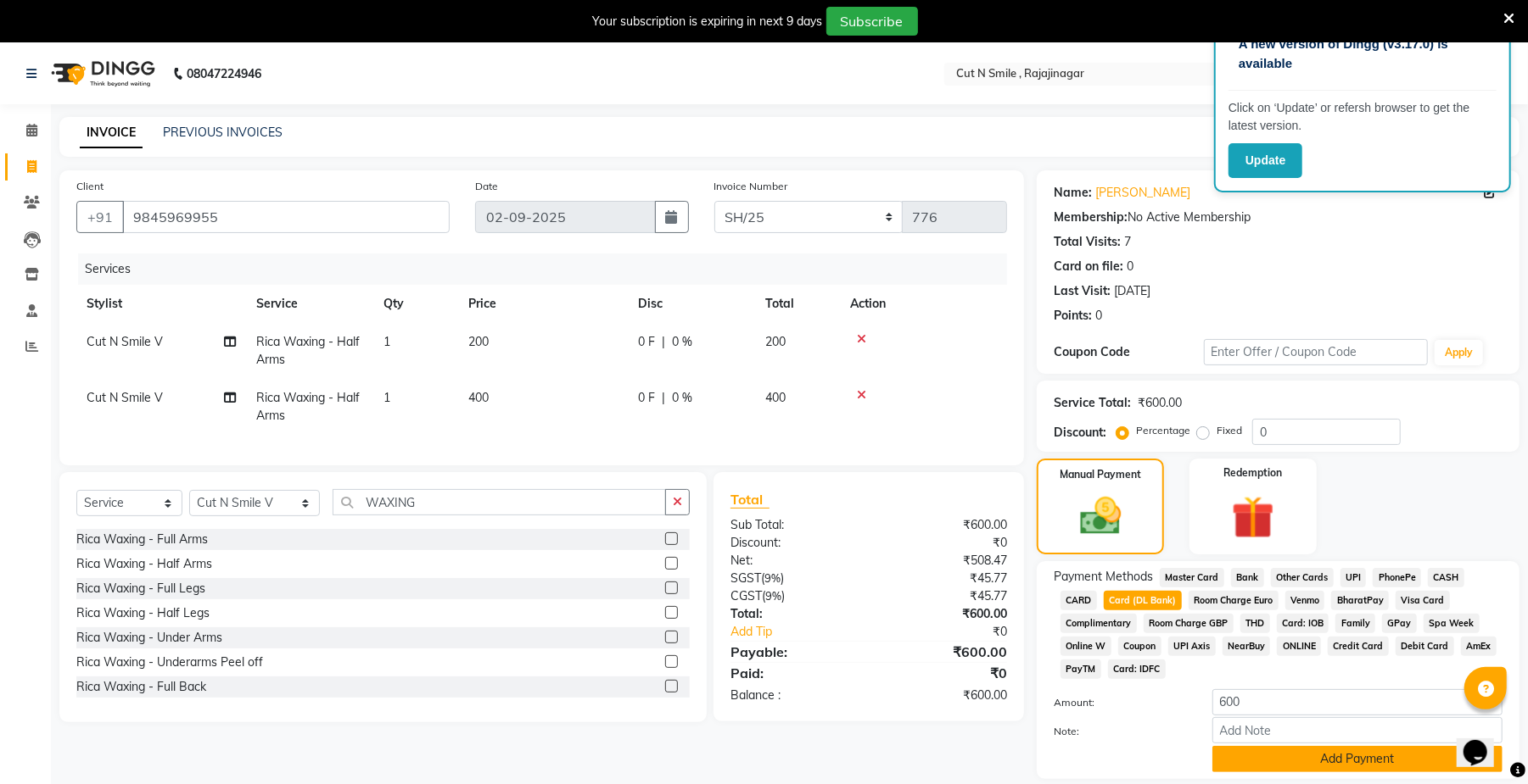
click at [1346, 771] on button "Add Payment" at bounding box center [1357, 759] width 290 height 27
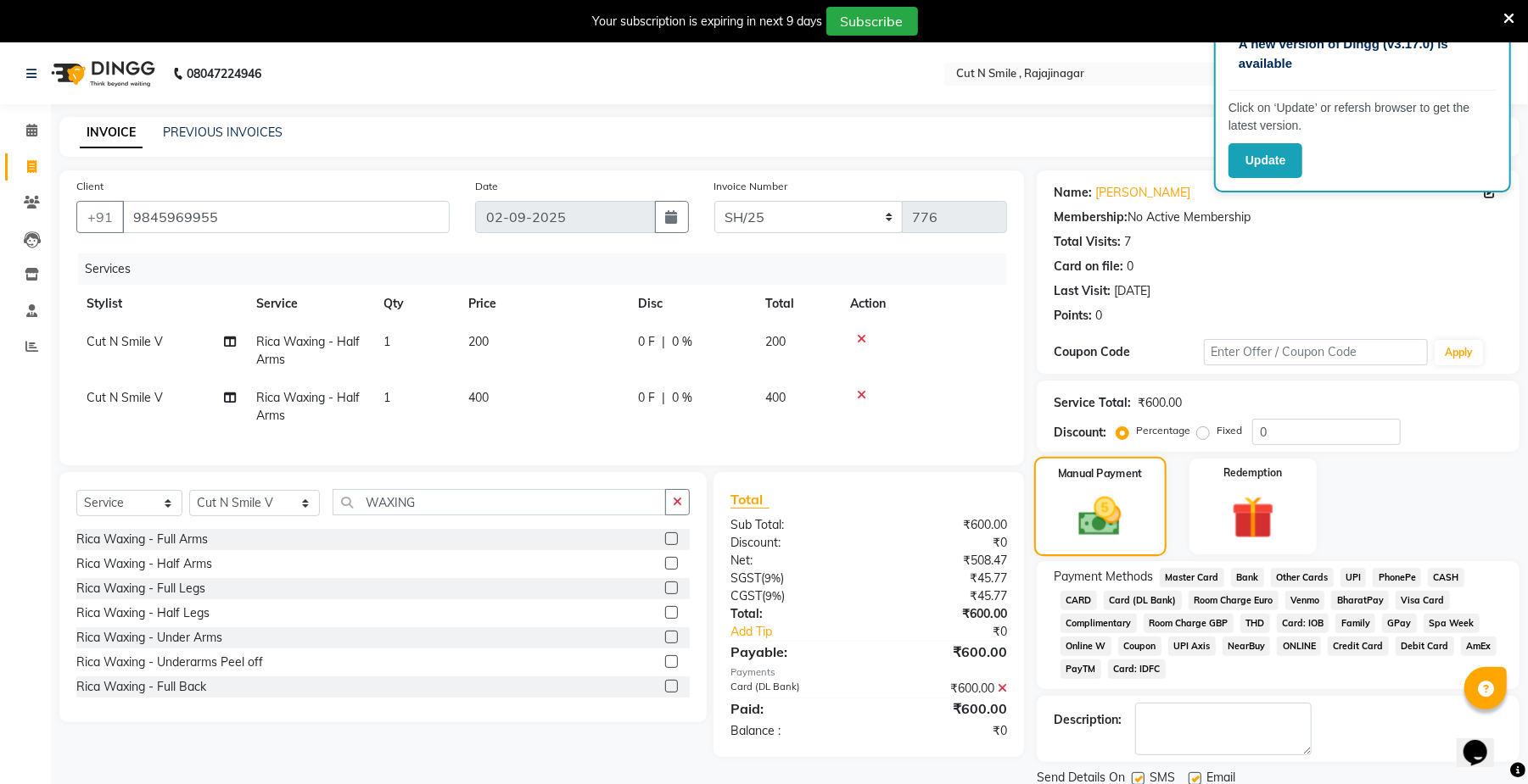
click at [1094, 541] on img at bounding box center [1100, 515] width 70 height 49
click at [1108, 500] on img at bounding box center [1100, 515] width 70 height 49
drag, startPoint x: 1243, startPoint y: 330, endPoint x: 1308, endPoint y: 231, distance: 118.4
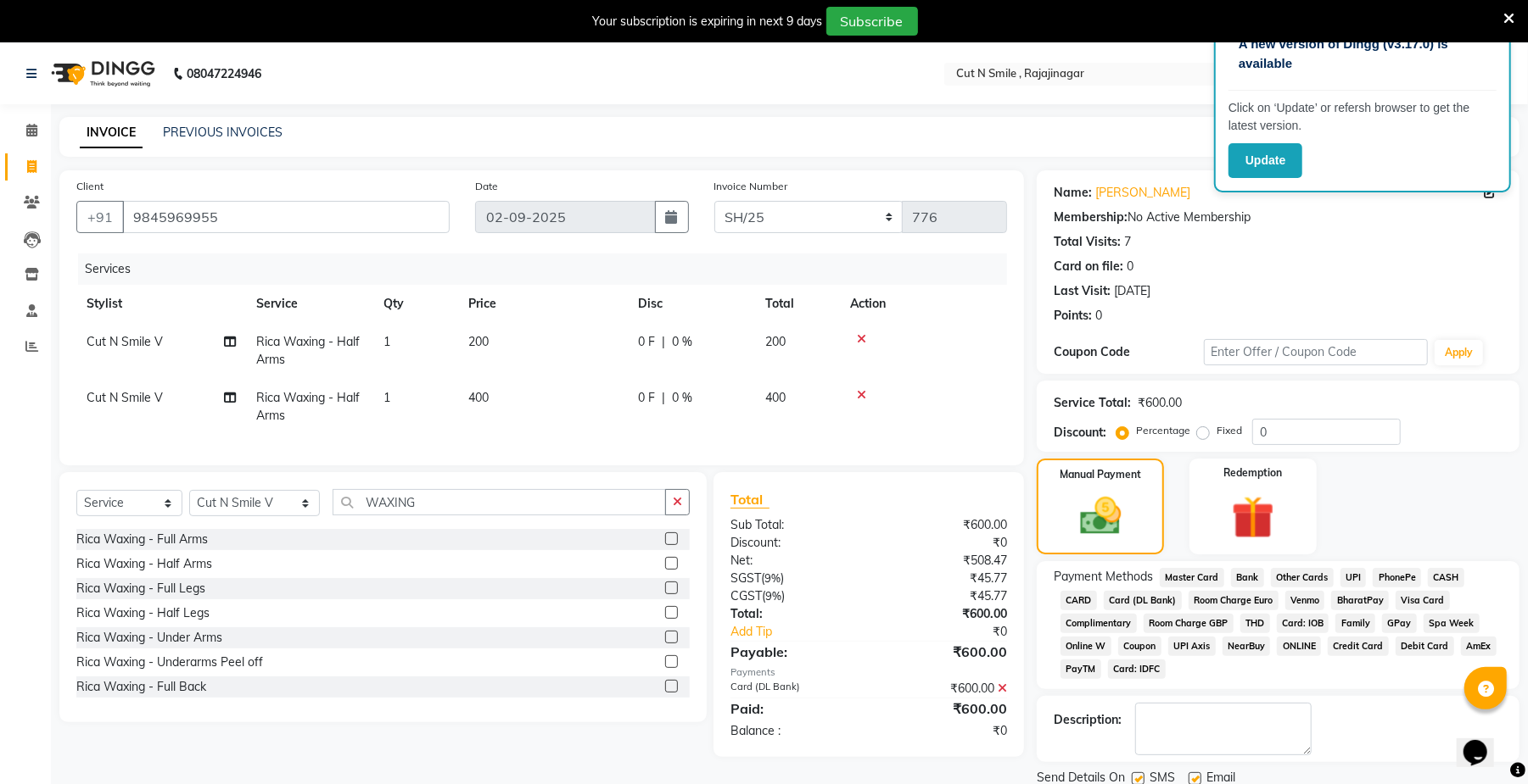
click at [1308, 231] on div "Name: [PERSON_NAME] Membership: No Active Membership Total Visits: 7 Card on fi…" at bounding box center [1277, 272] width 483 height 203
click at [1512, 15] on icon at bounding box center [1508, 19] width 11 height 15
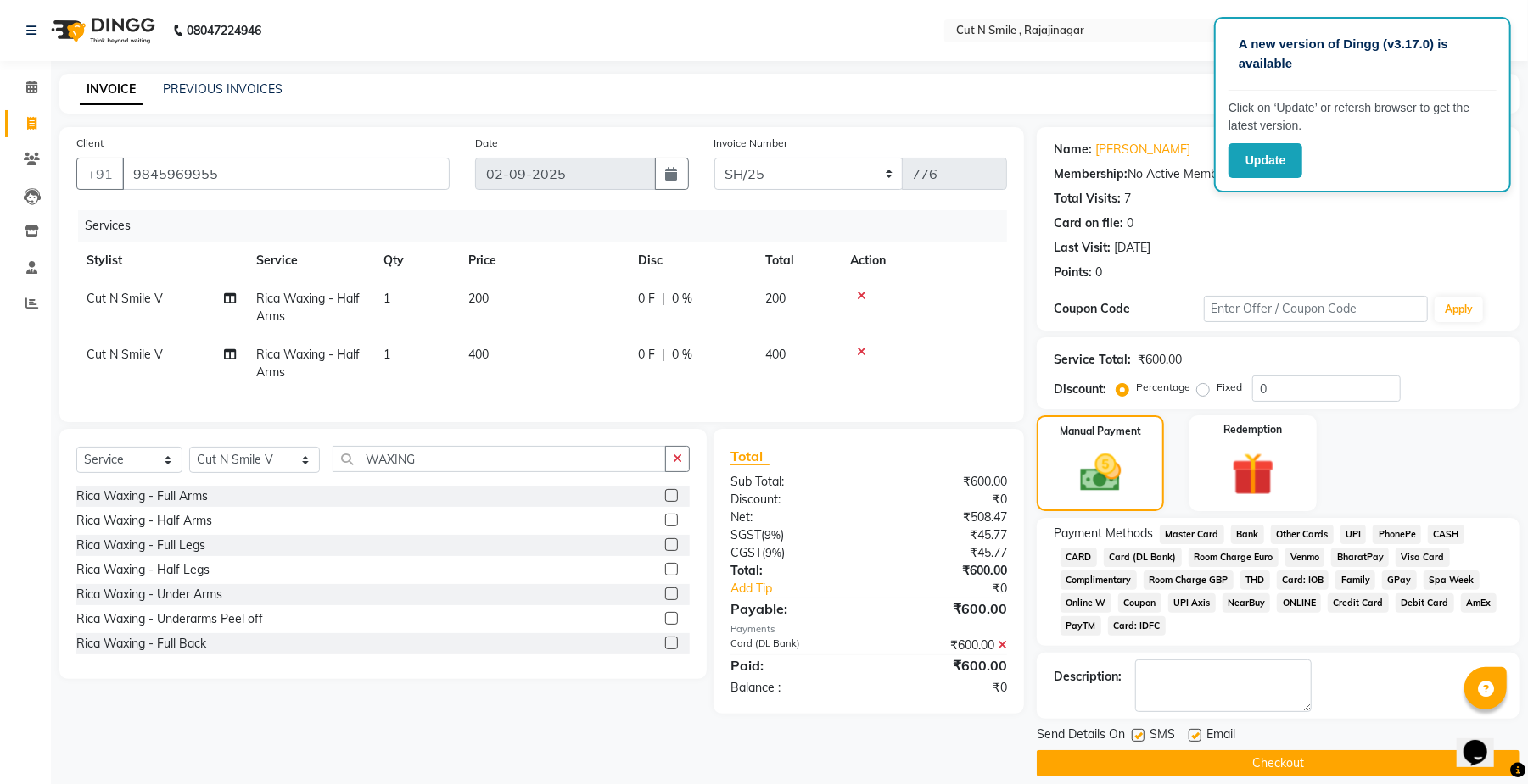
click at [1262, 758] on button "Checkout" at bounding box center [1277, 763] width 483 height 27
